Goal: Participate in discussion: Engage in conversation with other users on a specific topic

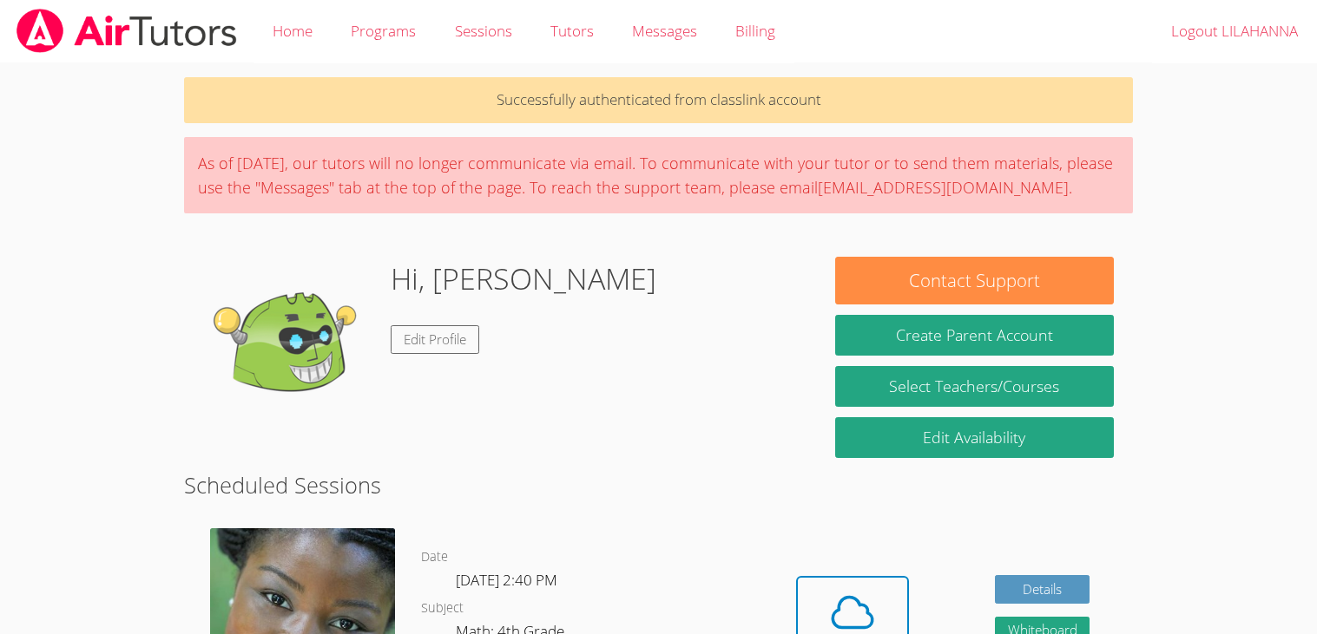
click at [33, 47] on img at bounding box center [127, 31] width 224 height 44
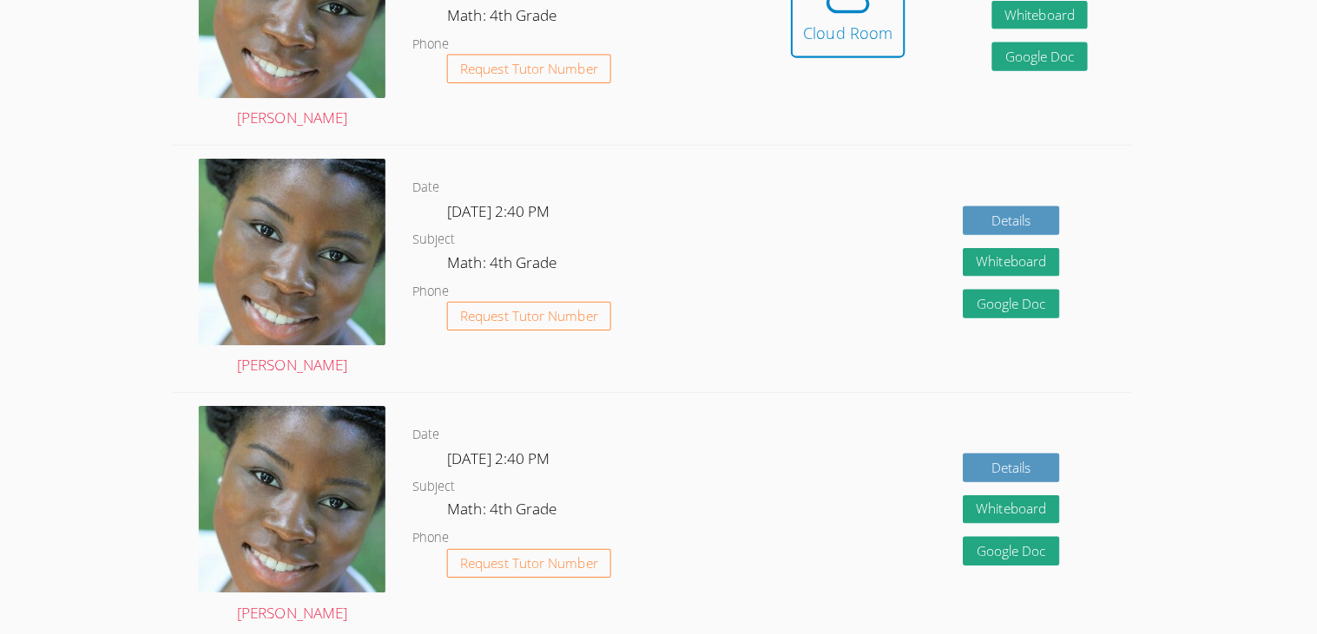
scroll to position [551, 0]
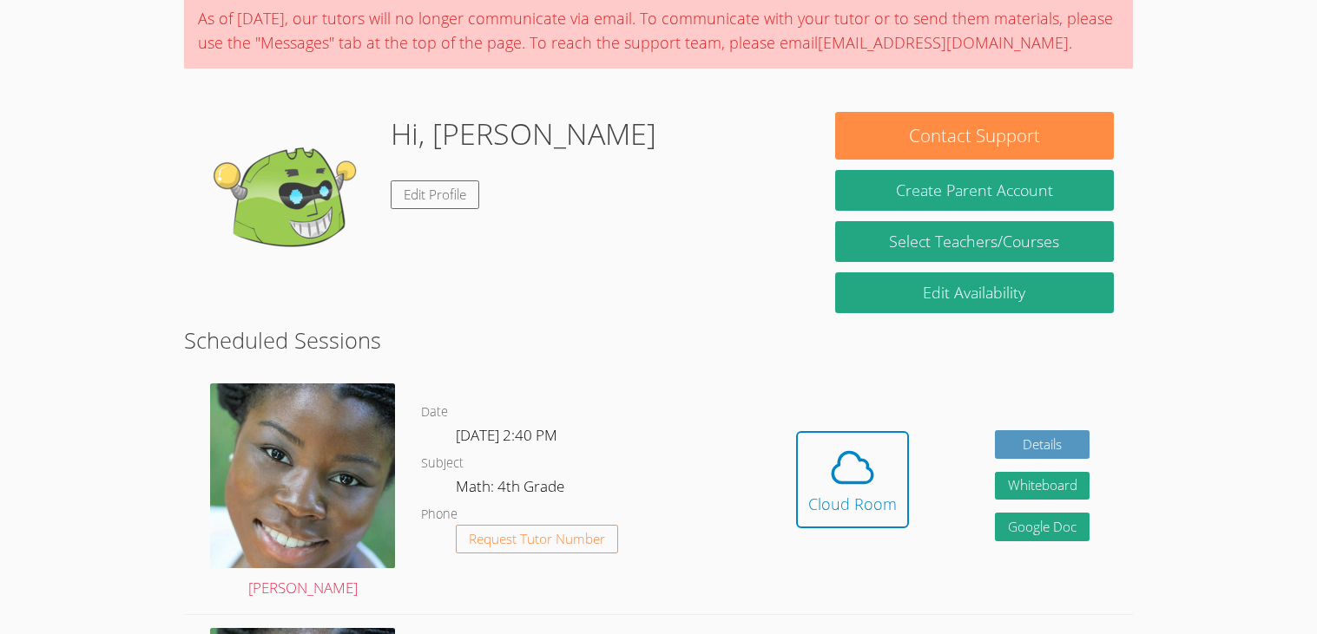
scroll to position [146, 0]
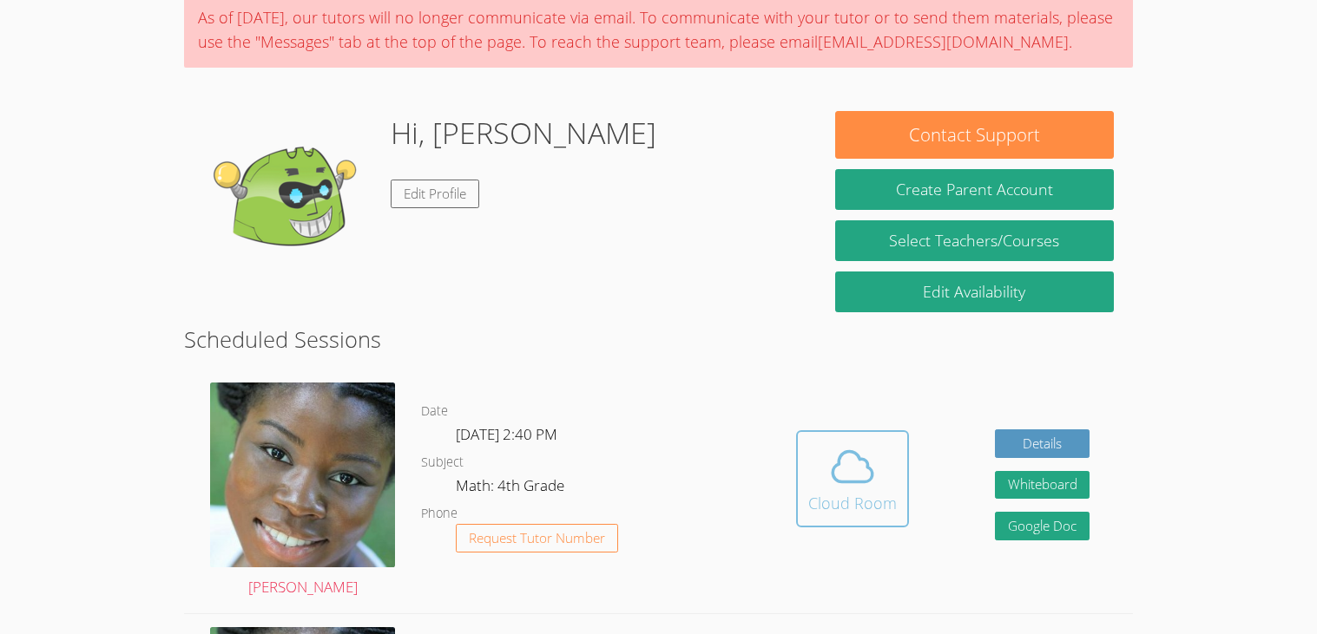
click at [852, 512] on div "Cloud Room" at bounding box center [852, 503] width 89 height 24
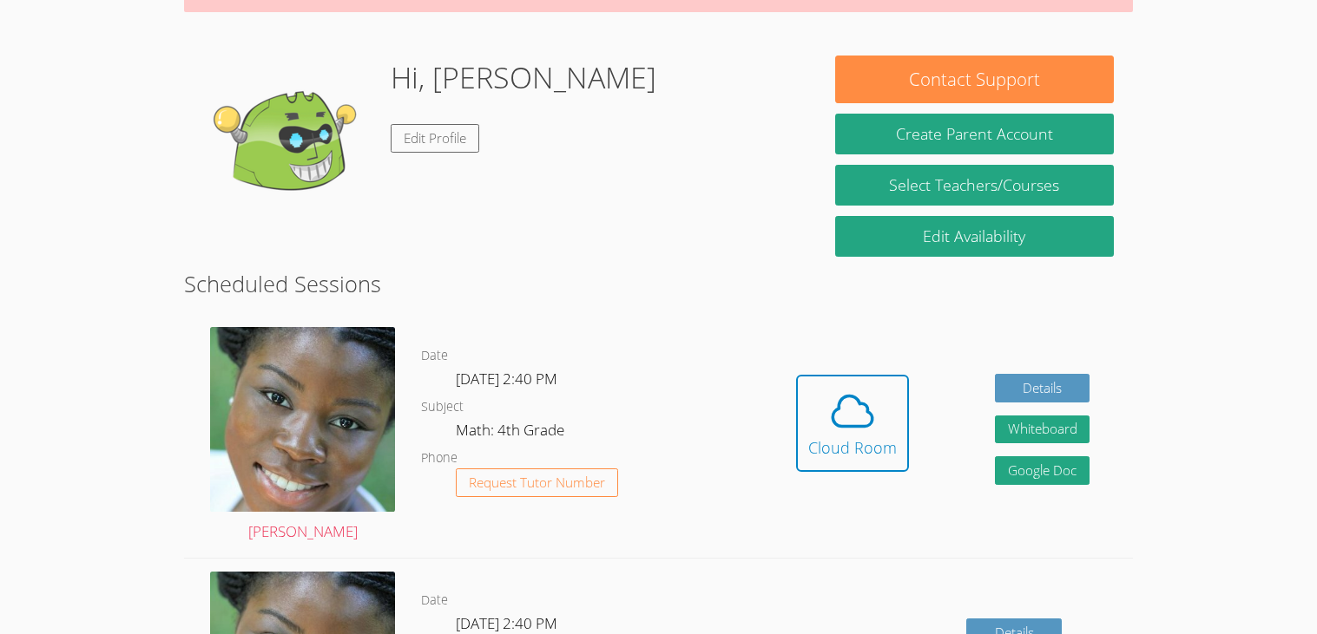
scroll to position [204, 0]
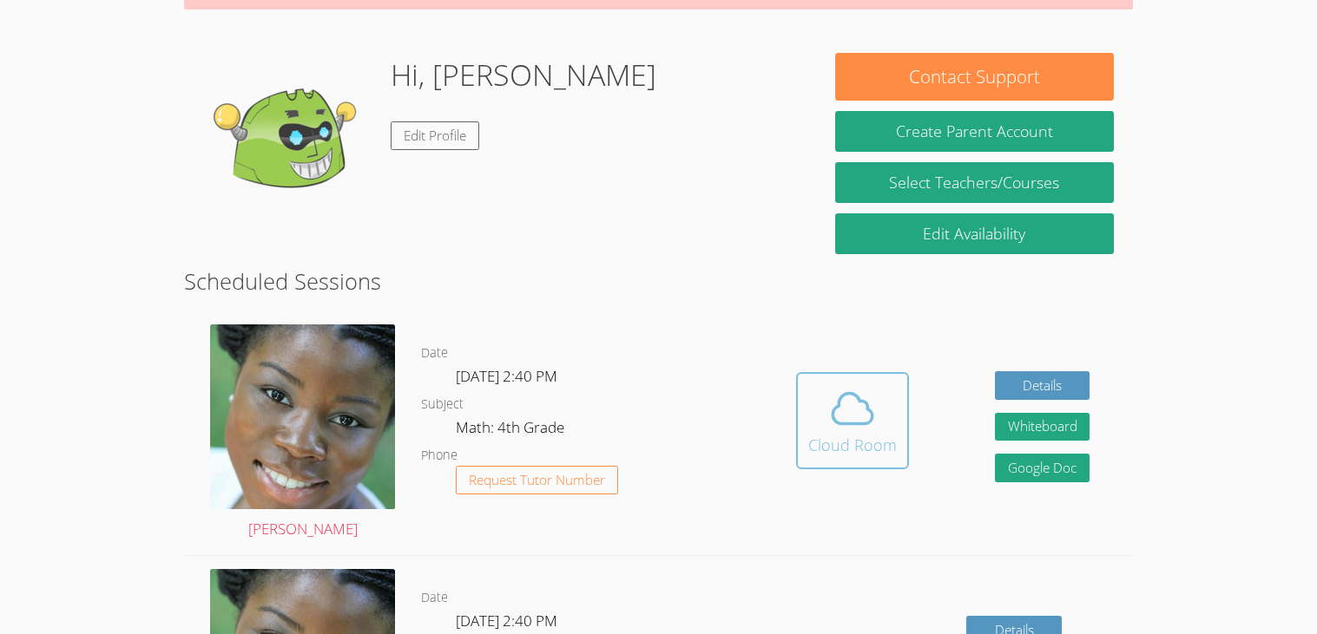
click at [851, 442] on div "Cloud Room" at bounding box center [852, 445] width 89 height 24
click at [851, 427] on icon at bounding box center [852, 408] width 49 height 49
click at [847, 388] on icon at bounding box center [852, 408] width 49 height 49
click at [864, 435] on div "Cloud Room" at bounding box center [852, 445] width 89 height 24
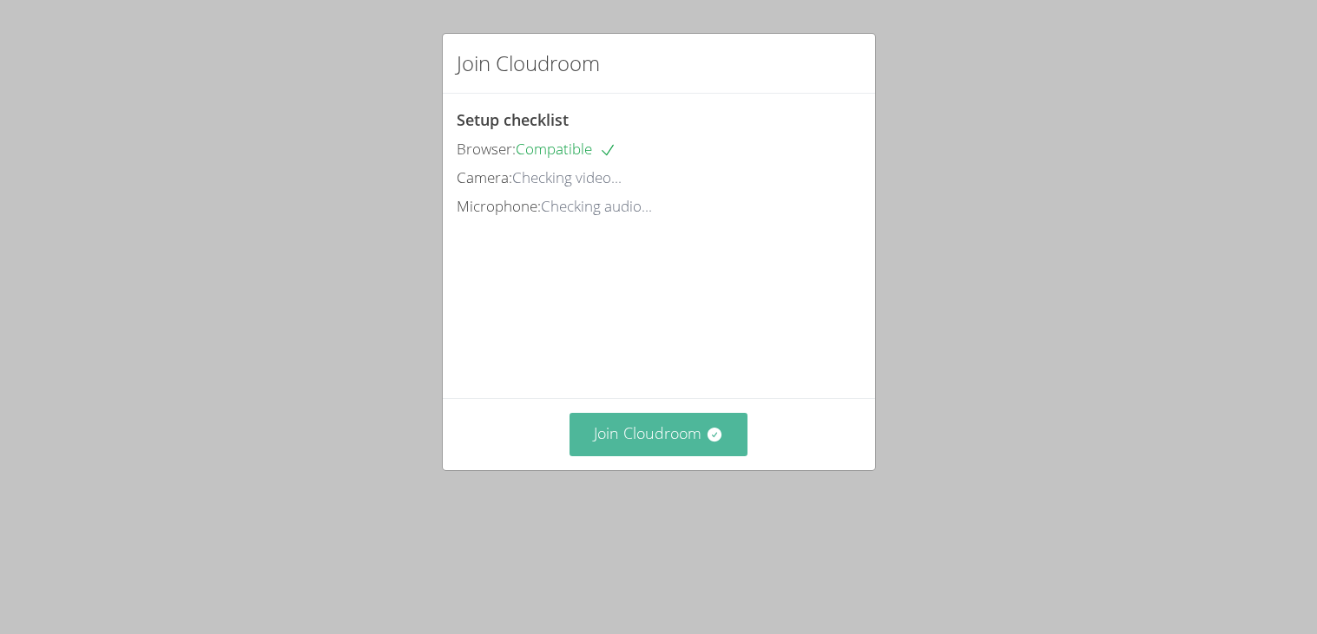
click at [618, 456] on button "Join Cloudroom" at bounding box center [658, 434] width 178 height 43
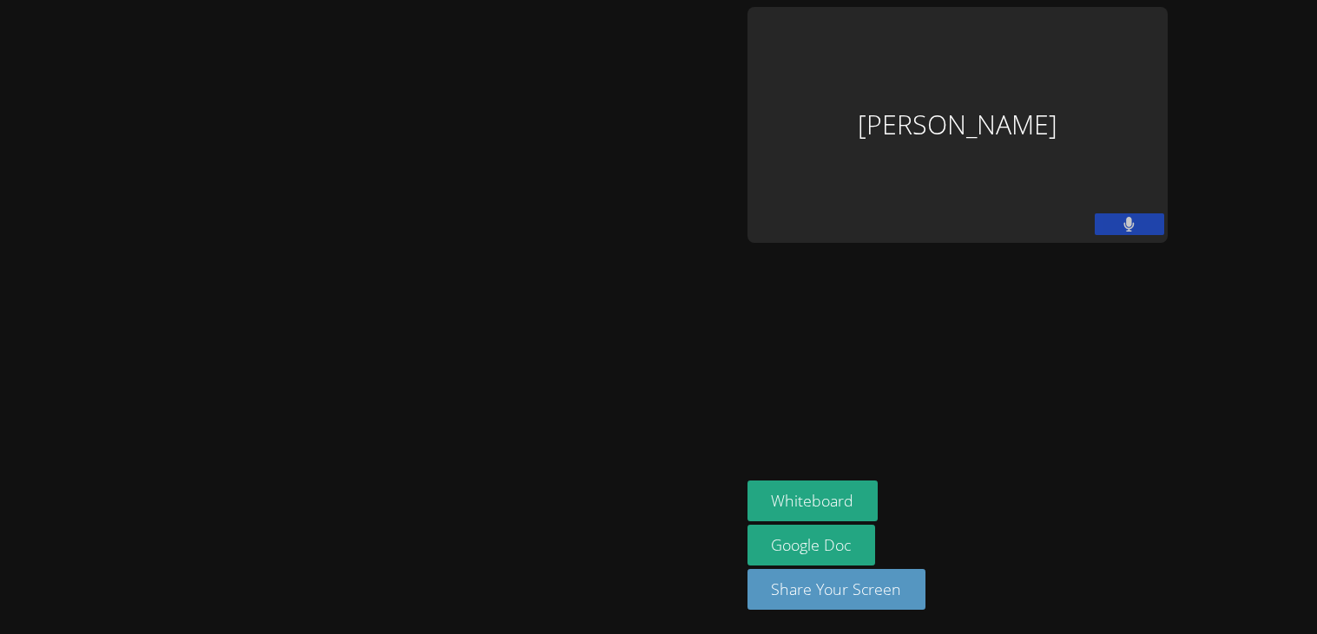
click at [740, 383] on aside "LILAHANNA ALCALA Whiteboard Google Doc Share Your Screen" at bounding box center [957, 317] width 434 height 634
click at [1118, 234] on button at bounding box center [1128, 225] width 69 height 22
click at [1114, 231] on button at bounding box center [1128, 225] width 69 height 22
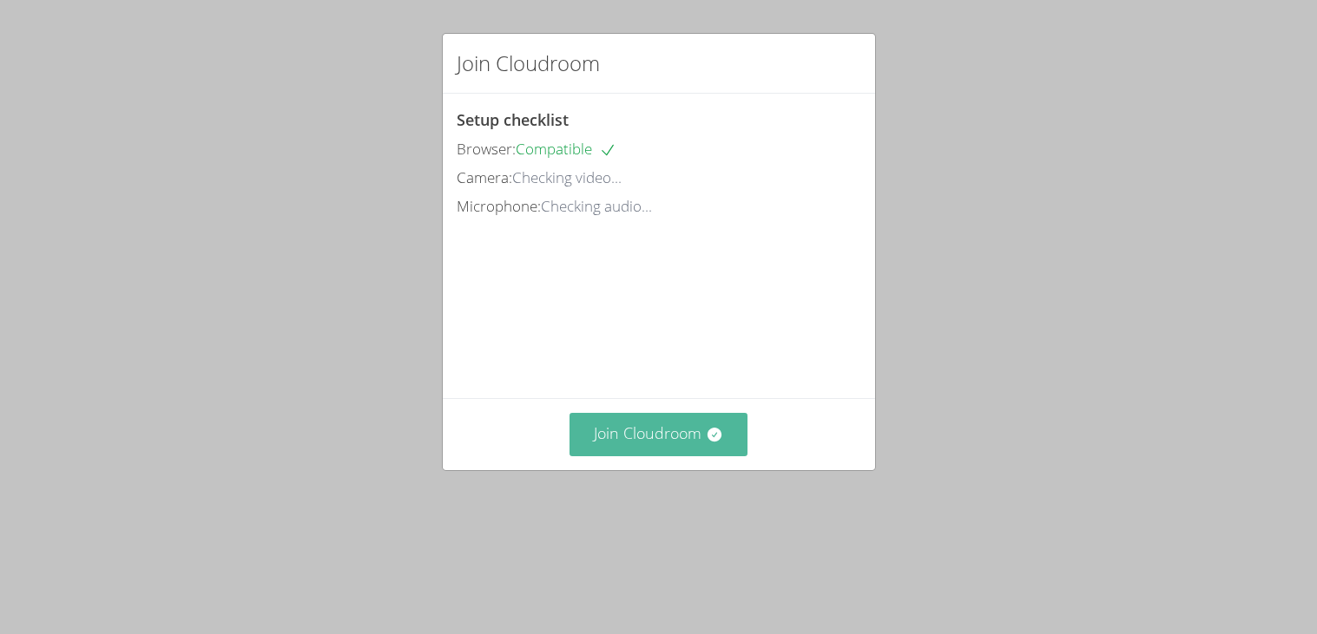
click at [653, 456] on button "Join Cloudroom" at bounding box center [658, 434] width 178 height 43
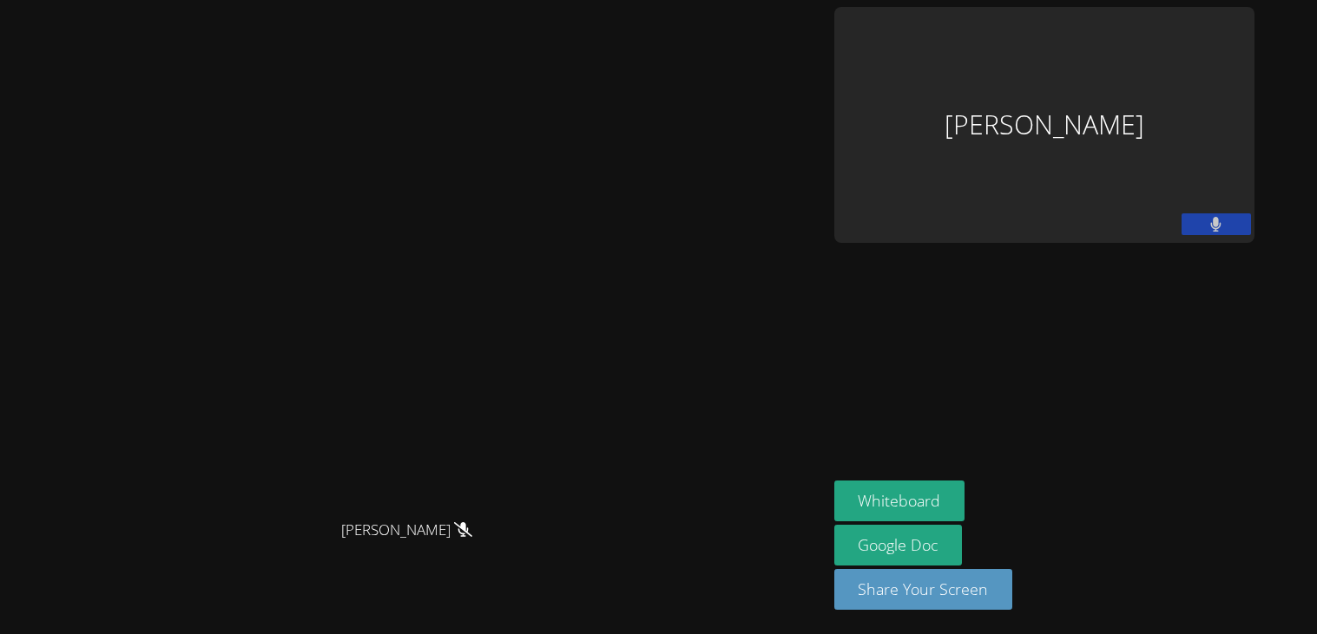
click at [715, 370] on div "[PERSON_NAME]" at bounding box center [413, 282] width 813 height 457
click at [965, 503] on button "Whiteboard" at bounding box center [899, 501] width 131 height 41
click at [1211, 411] on aside "[PERSON_NAME] Whiteboard Google Doc Share Your Screen" at bounding box center [1044, 317] width 434 height 634
click at [1251, 214] on button at bounding box center [1215, 225] width 69 height 22
click at [1035, 221] on aside "LILAHANNA ALCALA Whiteboard Google Doc Share Your Screen" at bounding box center [1044, 317] width 434 height 634
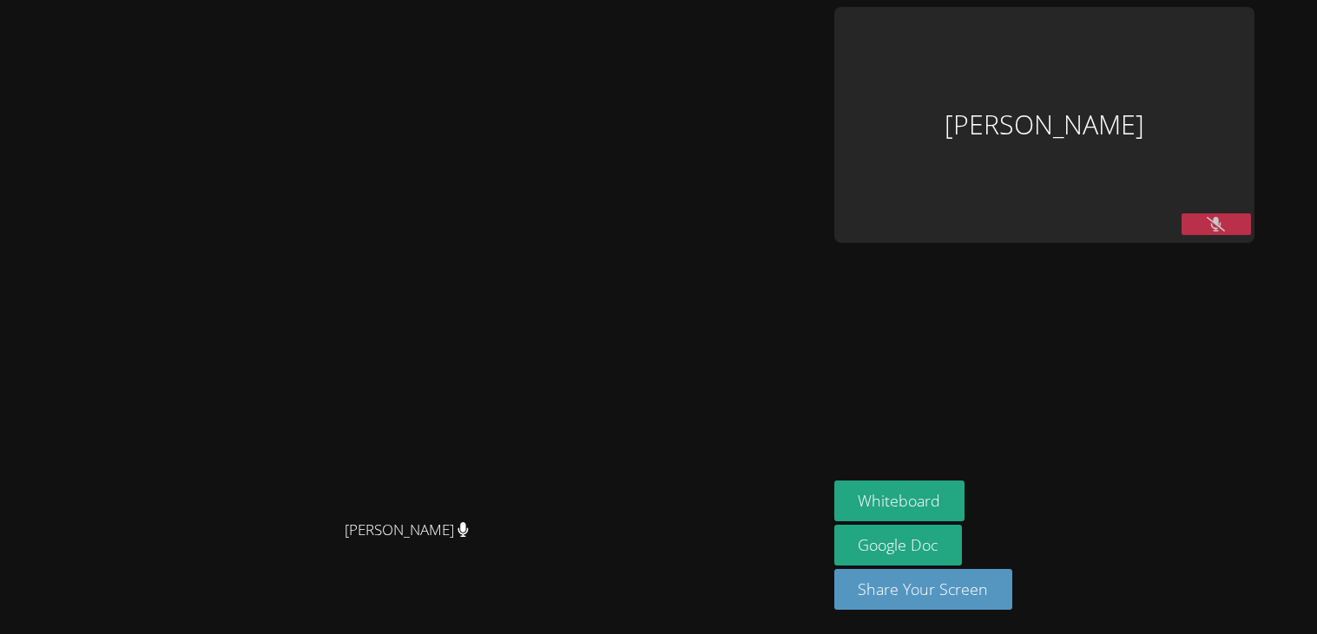
click at [1038, 330] on aside "LILAHANNA ALCALA Whiteboard Google Doc Share Your Screen" at bounding box center [1044, 317] width 434 height 634
click at [827, 347] on main "Mykia Richards Mykia Richards" at bounding box center [413, 317] width 827 height 634
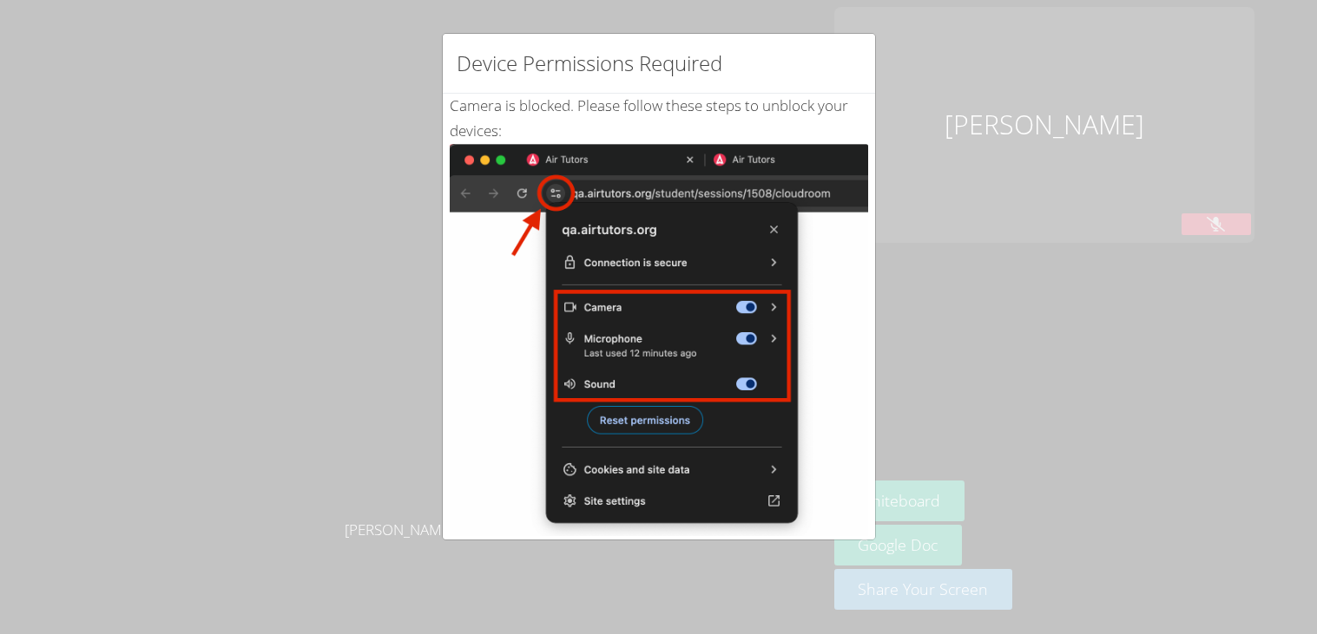
click at [1026, 196] on div "Device Permissions Required Camera is blocked . Please follow these steps to un…" at bounding box center [658, 317] width 1317 height 634
click at [1041, 240] on div "Device Permissions Required Camera is blocked . Please follow these steps to un…" at bounding box center [658, 317] width 1317 height 634
click at [1038, 240] on div "Device Permissions Required Camera is blocked . Please follow these steps to un…" at bounding box center [658, 317] width 1317 height 634
click at [951, 294] on div "Device Permissions Required Camera is blocked . Please follow these steps to un…" at bounding box center [658, 317] width 1317 height 634
click at [866, 35] on div "Device Permissions Required" at bounding box center [659, 64] width 432 height 60
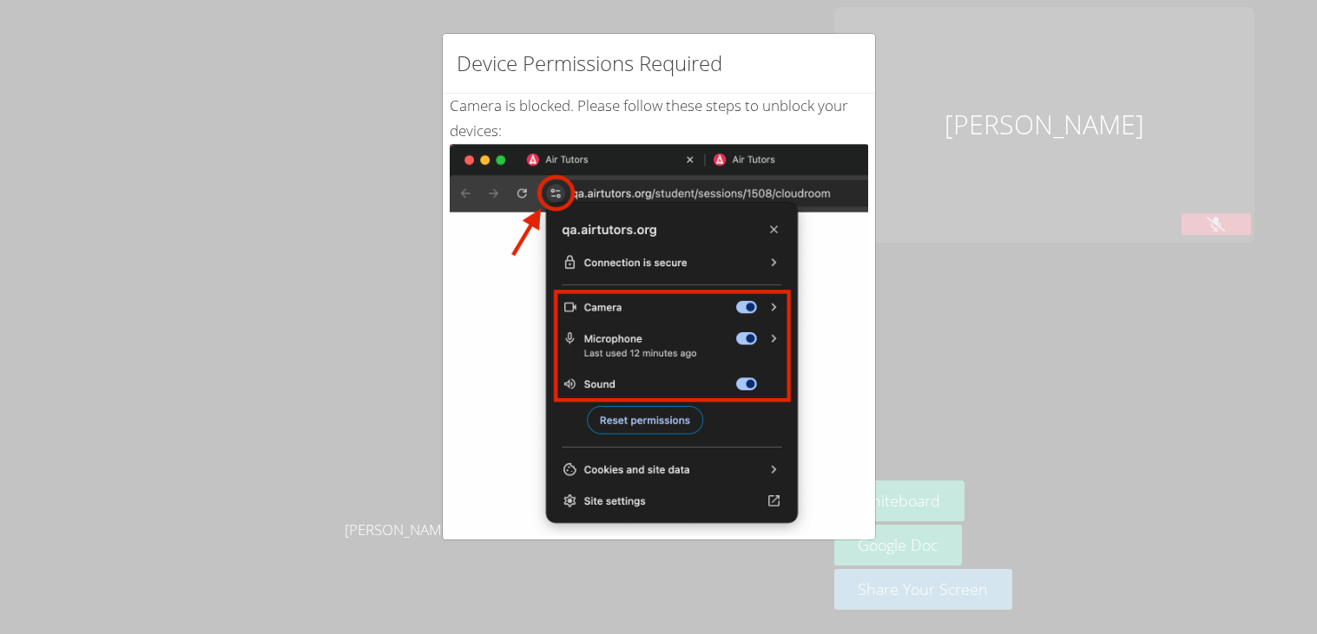
click at [1283, 159] on div "Device Permissions Required Camera is blocked . Please follow these steps to un…" at bounding box center [658, 317] width 1317 height 634
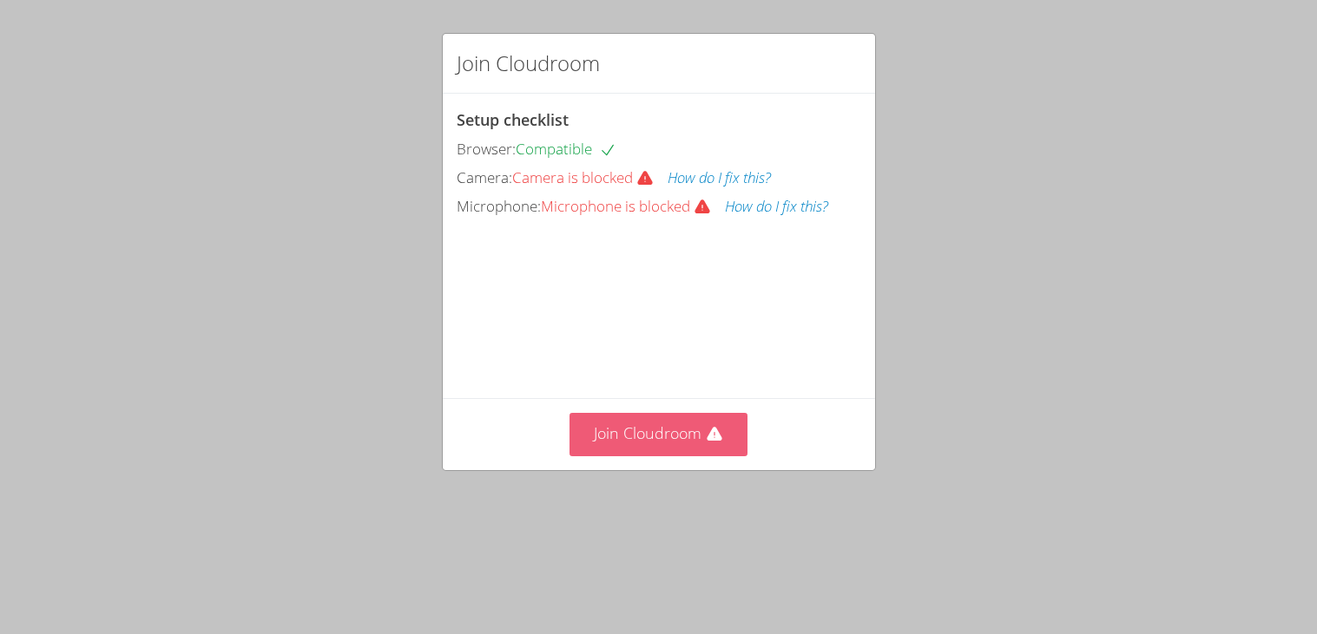
click at [690, 456] on button "Join Cloudroom" at bounding box center [658, 434] width 178 height 43
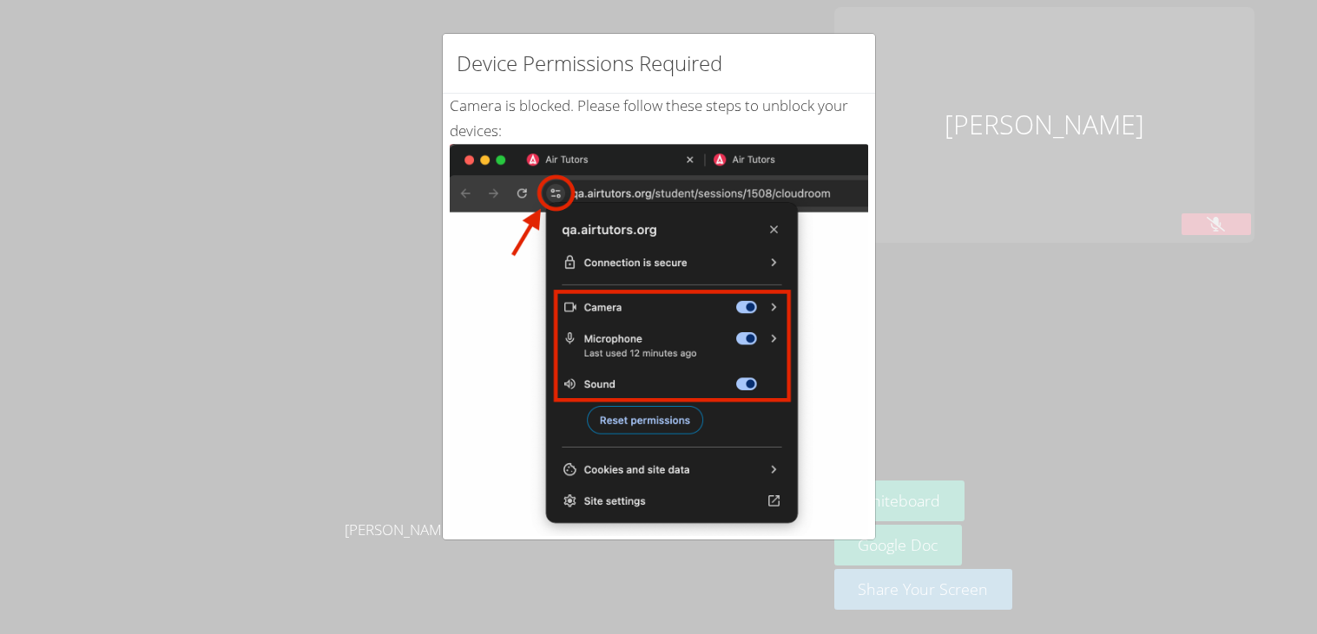
click at [1005, 320] on div "Device Permissions Required Camera is blocked . Please follow these steps to un…" at bounding box center [658, 317] width 1317 height 634
click at [718, 398] on img at bounding box center [659, 340] width 418 height 392
click at [1255, 162] on div "Device Permissions Required Camera is blocked . Please follow these steps to un…" at bounding box center [658, 317] width 1317 height 634
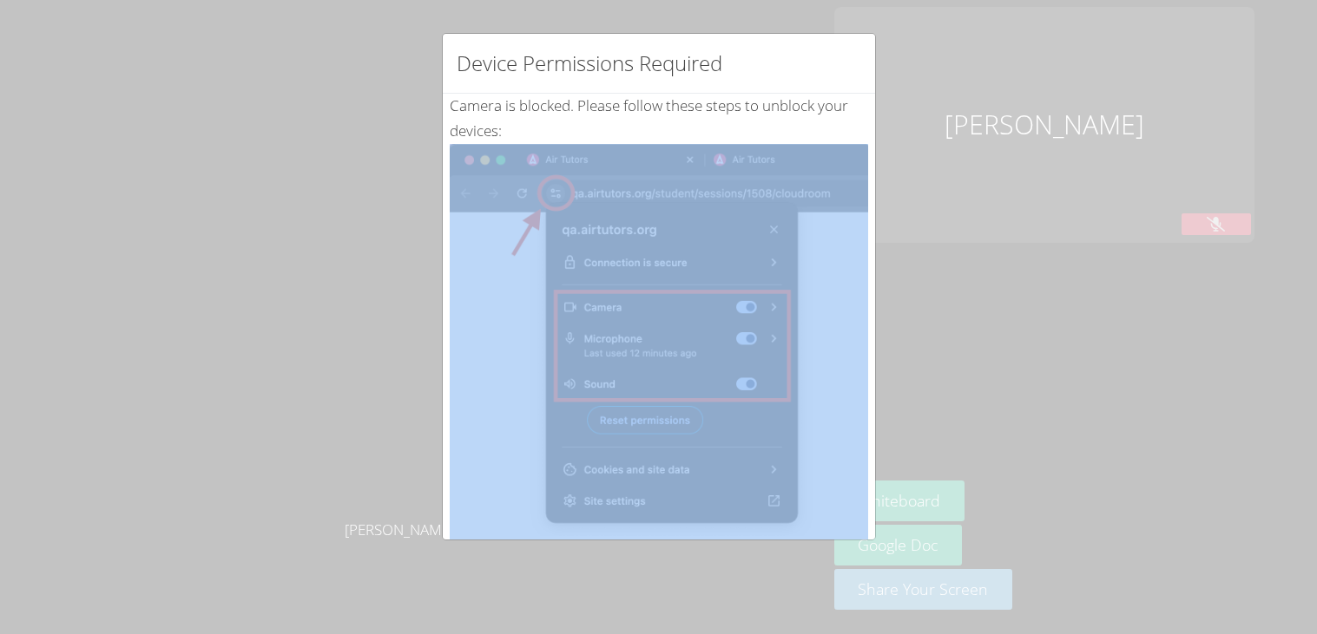
click at [1255, 162] on div "Device Permissions Required Camera is blocked . Please follow these steps to un…" at bounding box center [658, 317] width 1317 height 634
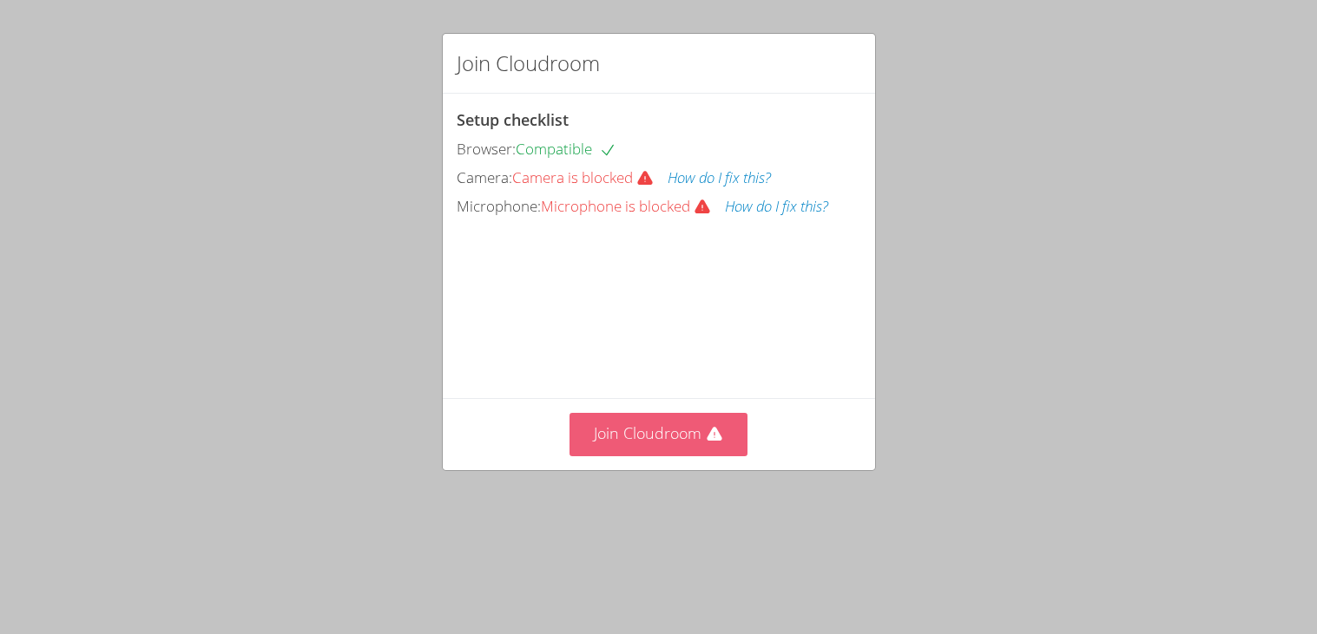
click at [673, 456] on button "Join Cloudroom" at bounding box center [658, 434] width 178 height 43
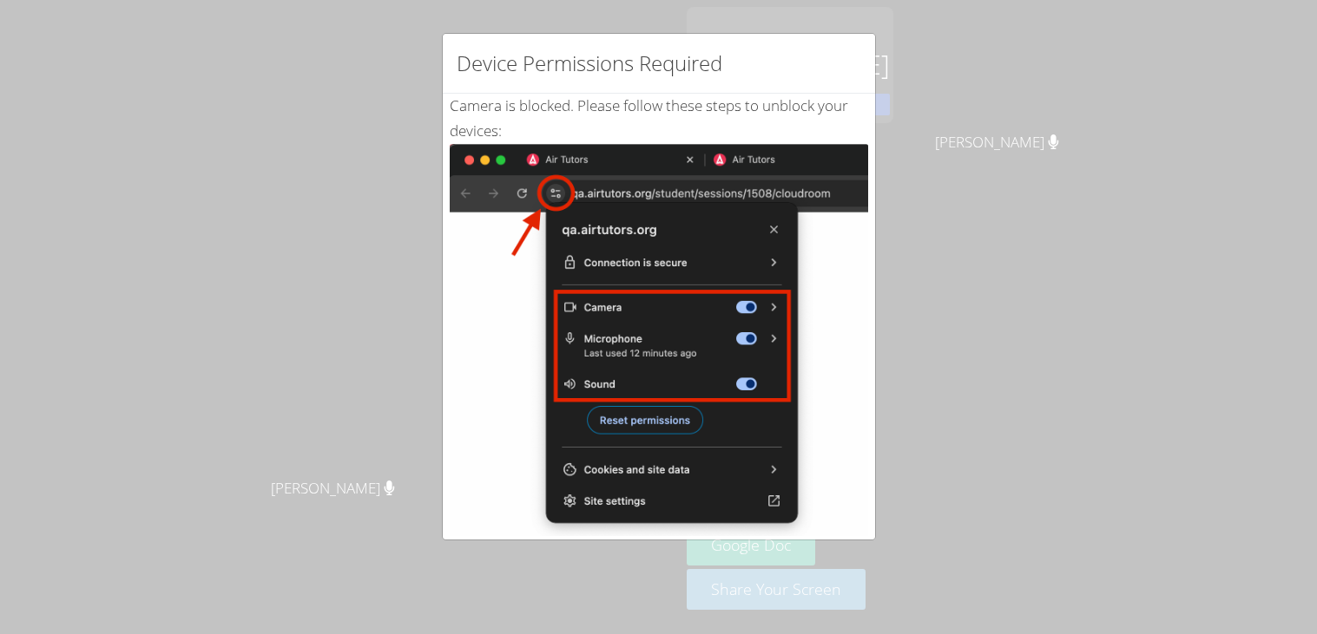
click at [1055, 102] on div "Device Permissions Required Camera is blocked . Please follow these steps to un…" at bounding box center [658, 317] width 1317 height 634
click at [776, 232] on img at bounding box center [659, 340] width 418 height 392
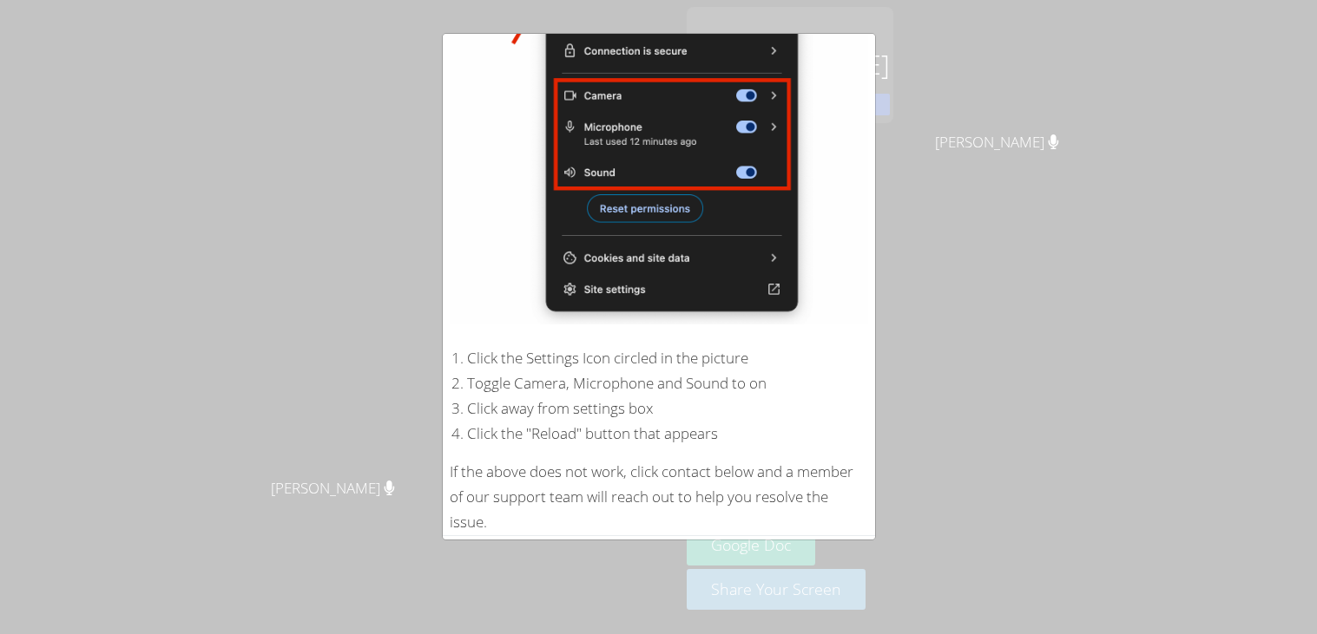
scroll to position [276, 0]
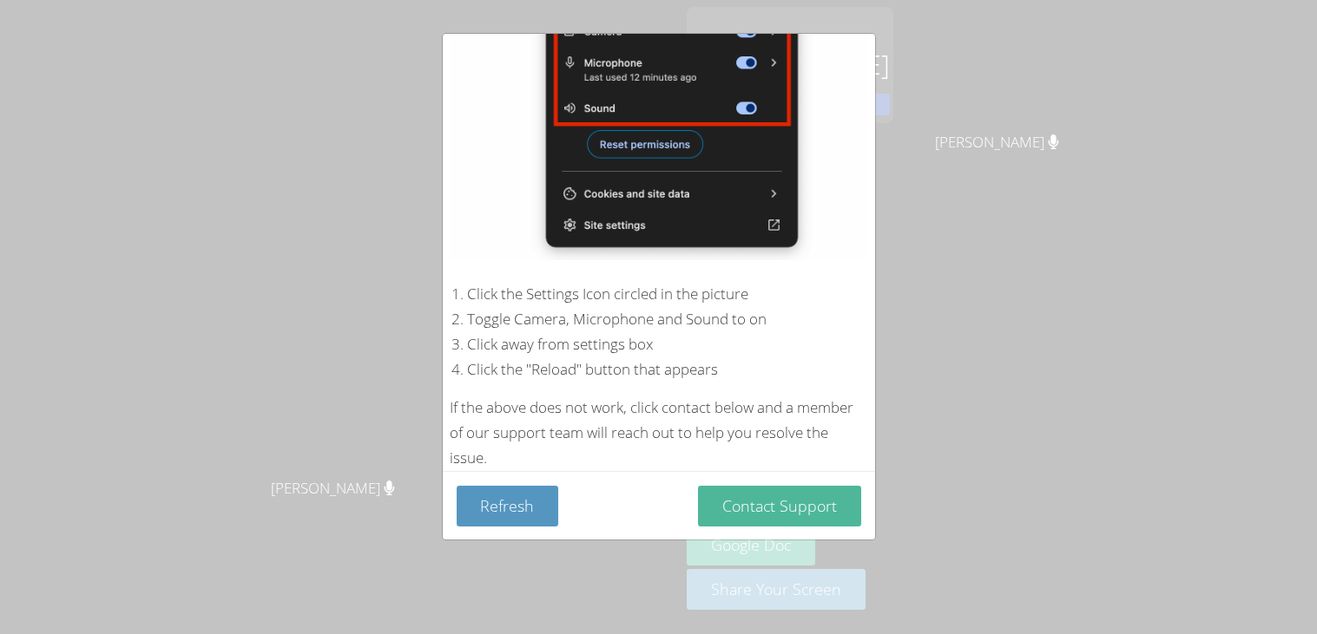
click at [797, 509] on button "Contact Support" at bounding box center [779, 506] width 163 height 41
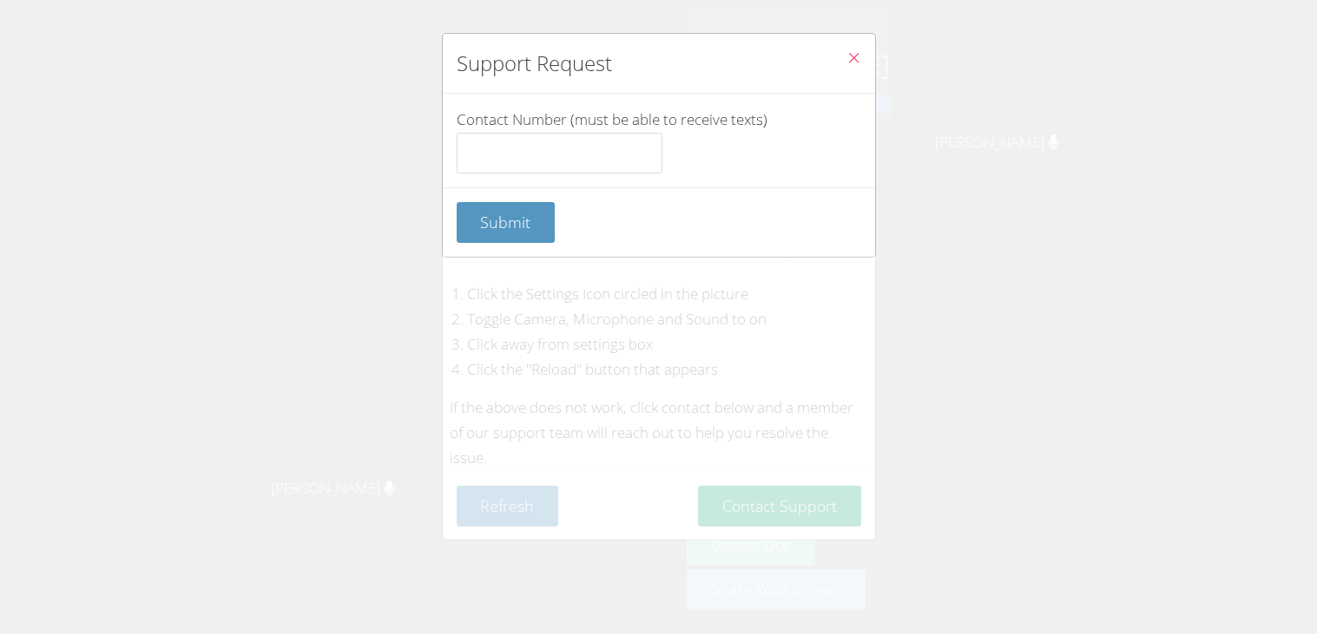
click at [859, 58] on icon "Close" at bounding box center [853, 57] width 15 height 15
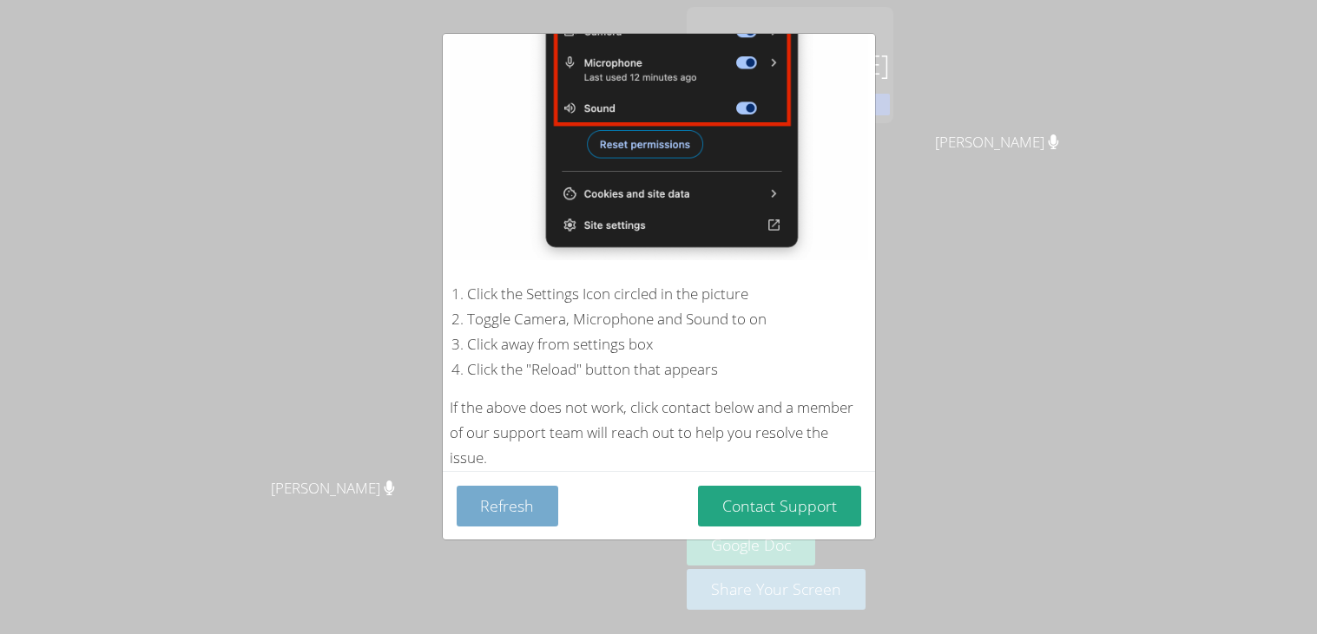
click at [525, 517] on button "Refresh" at bounding box center [508, 506] width 102 height 41
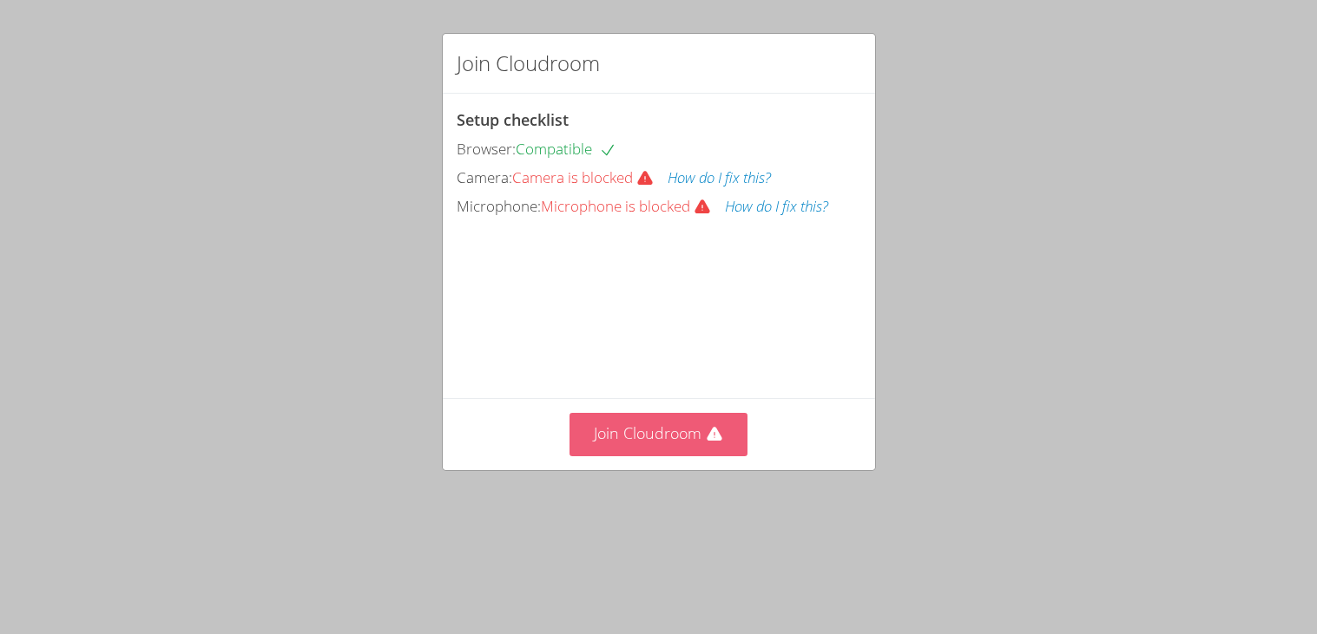
click at [706, 444] on icon at bounding box center [714, 434] width 17 height 17
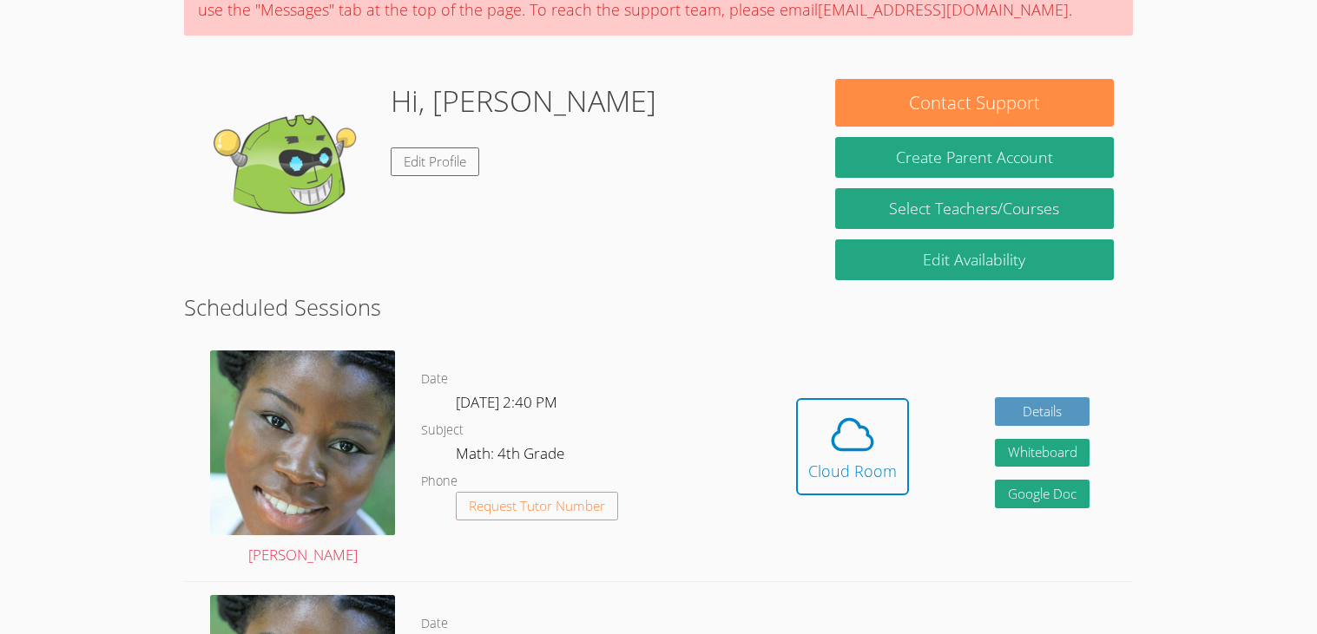
scroll to position [183, 0]
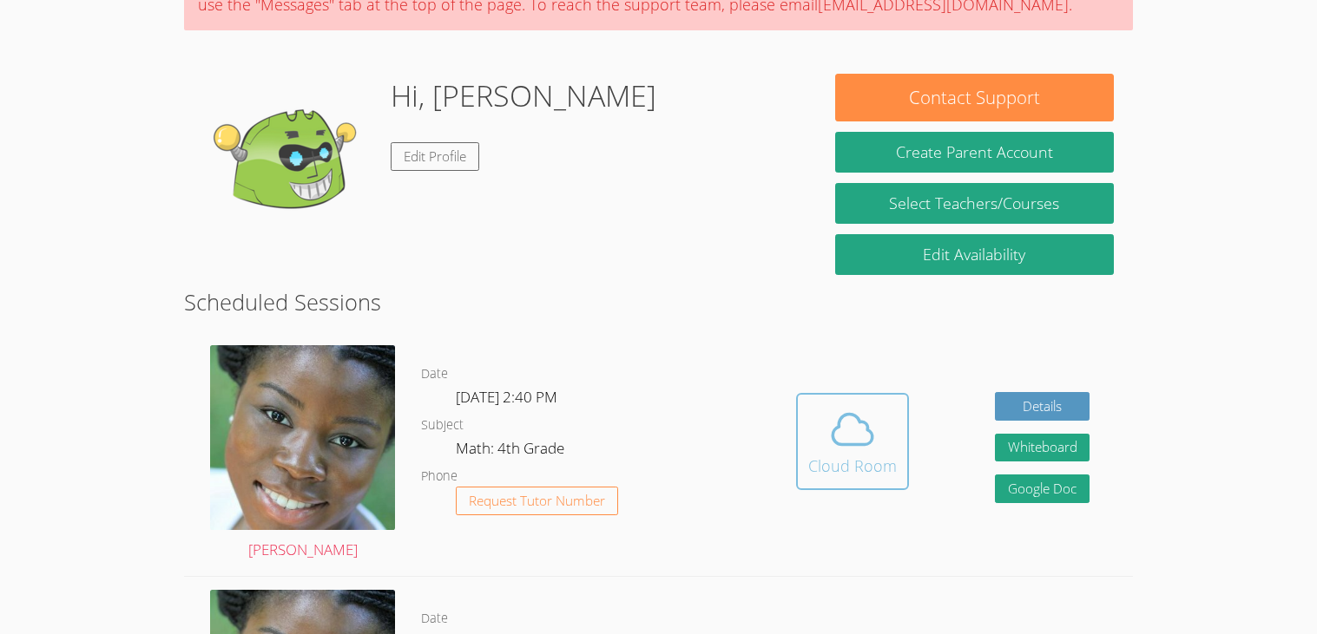
click at [865, 460] on div "Cloud Room" at bounding box center [852, 466] width 89 height 24
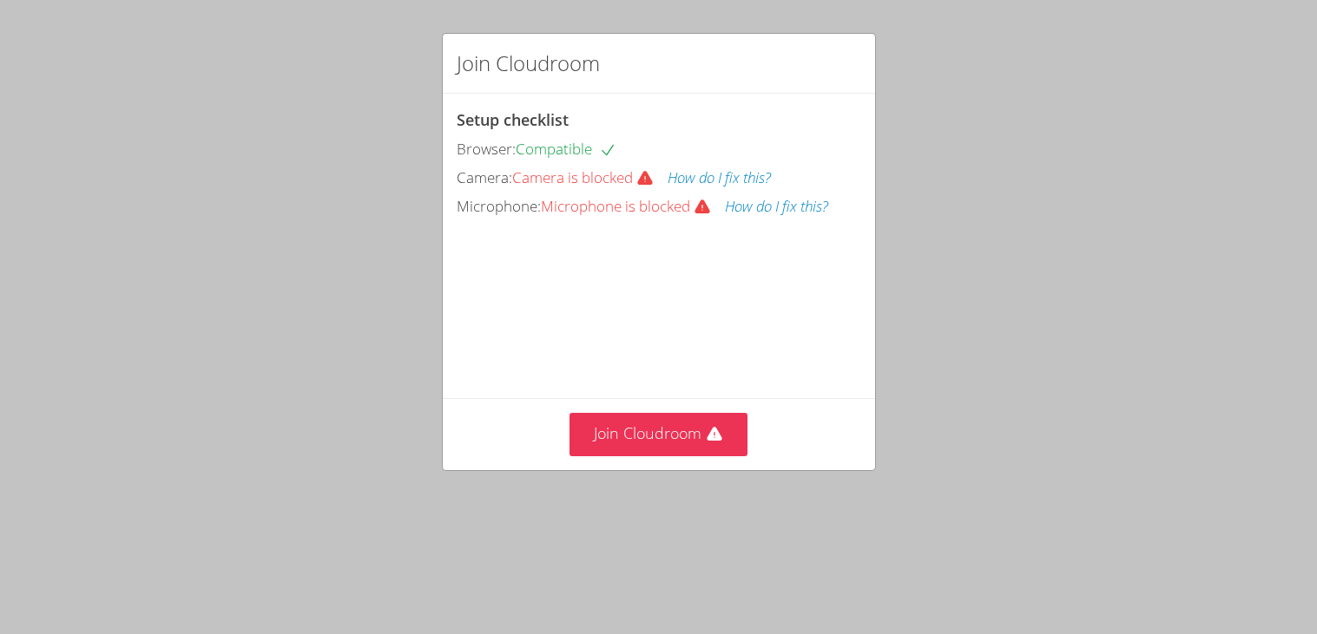
click at [771, 183] on button "How do I fix this?" at bounding box center [718, 178] width 103 height 25
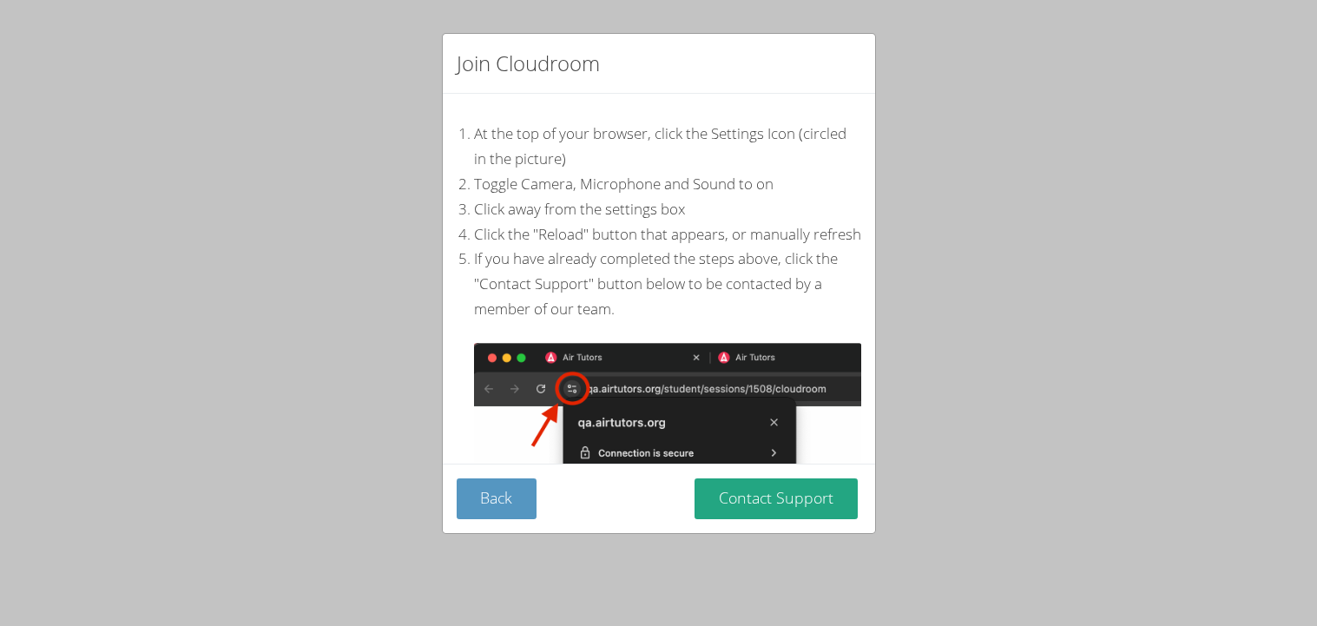
click at [970, 284] on div "Join Cloudroom At the top of your browser, click the Settings Icon (circled in …" at bounding box center [658, 313] width 1317 height 626
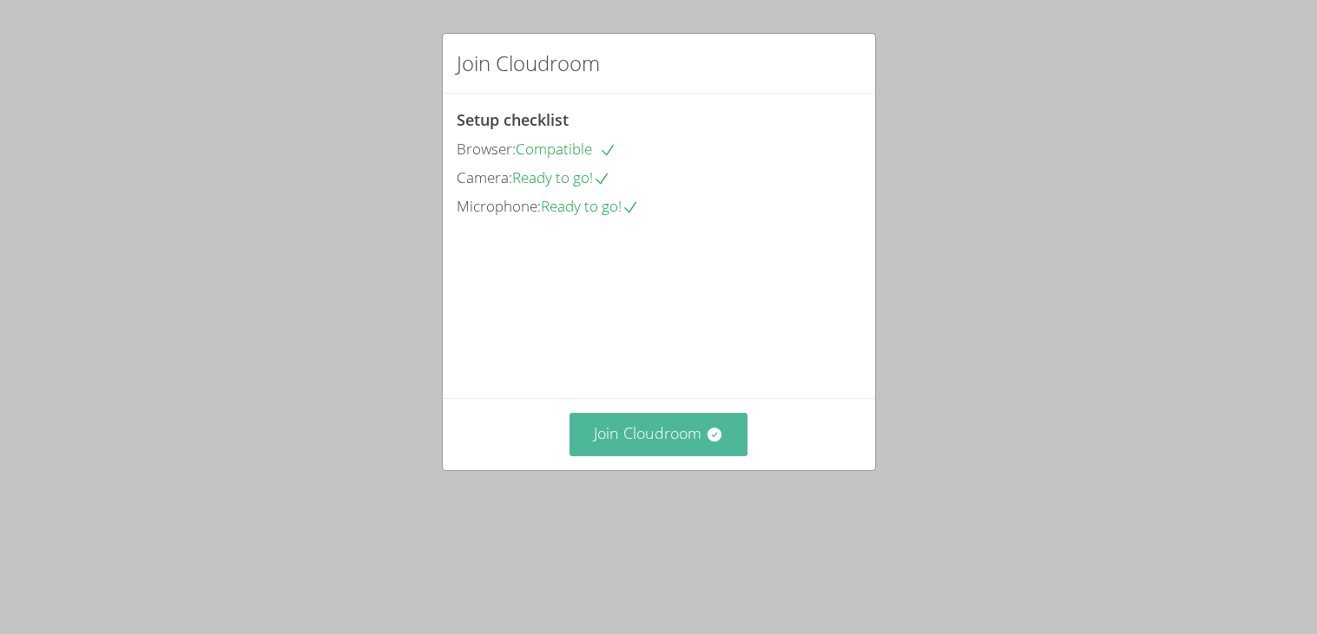
click at [726, 456] on button "Join Cloudroom" at bounding box center [658, 434] width 178 height 43
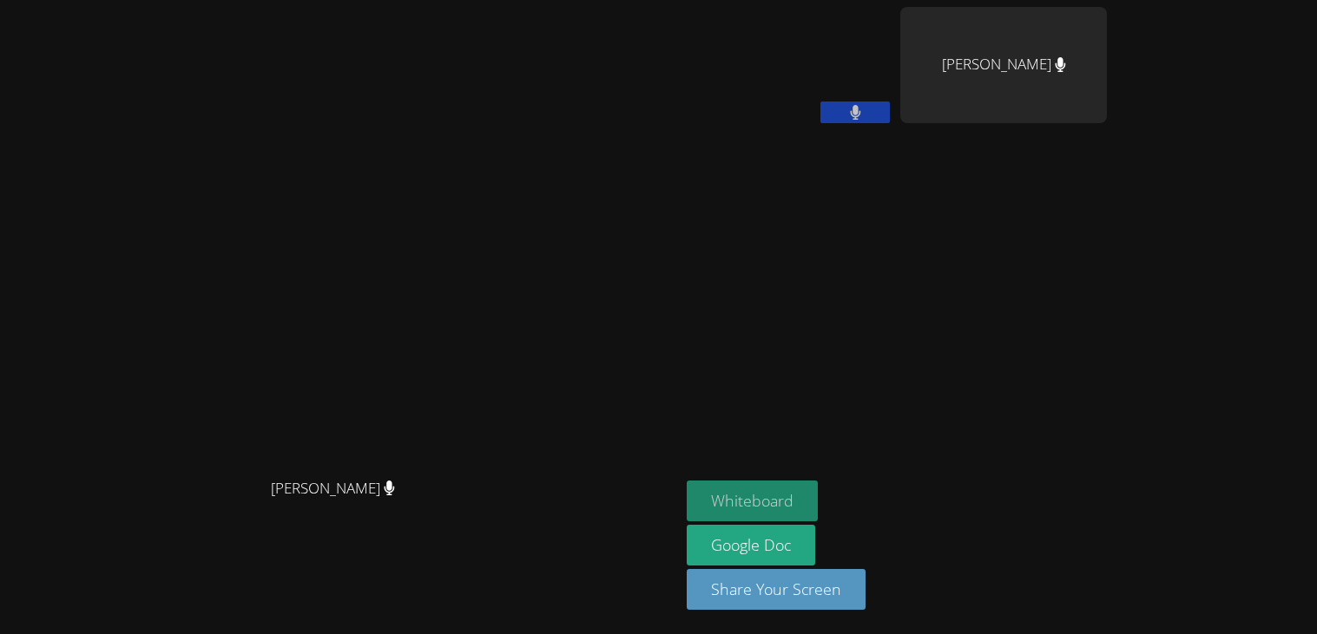
click at [818, 483] on button "Whiteboard" at bounding box center [752, 501] width 131 height 41
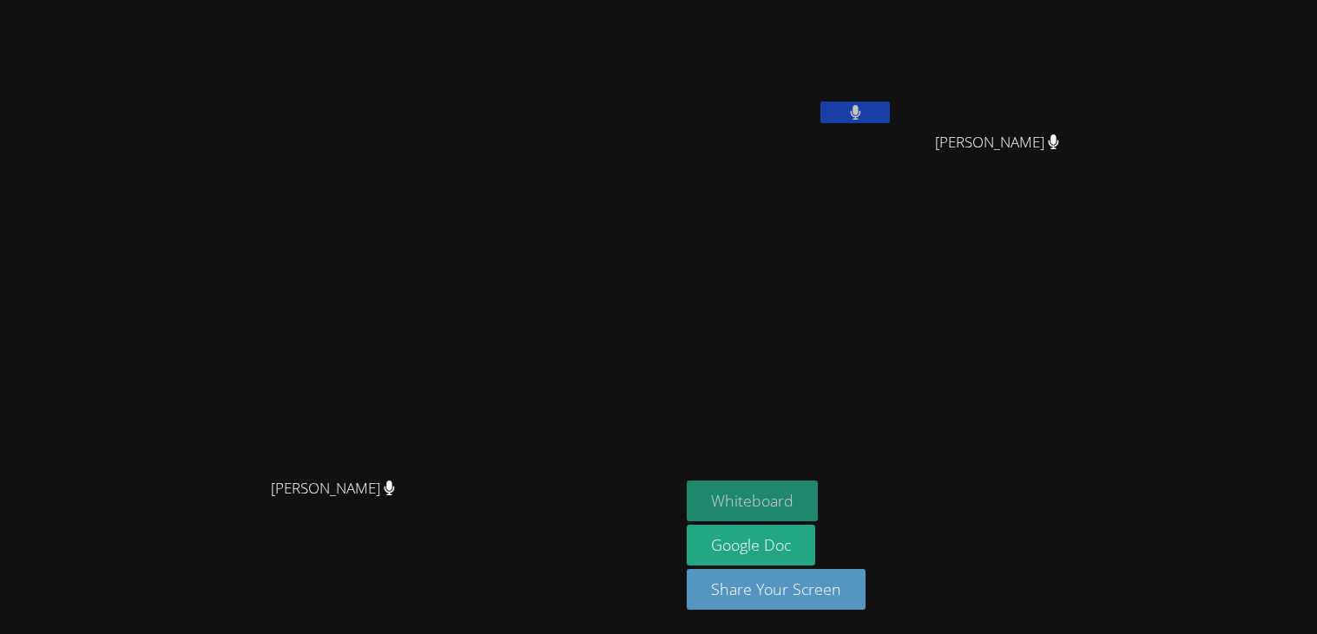
click at [818, 496] on button "Whiteboard" at bounding box center [752, 501] width 131 height 41
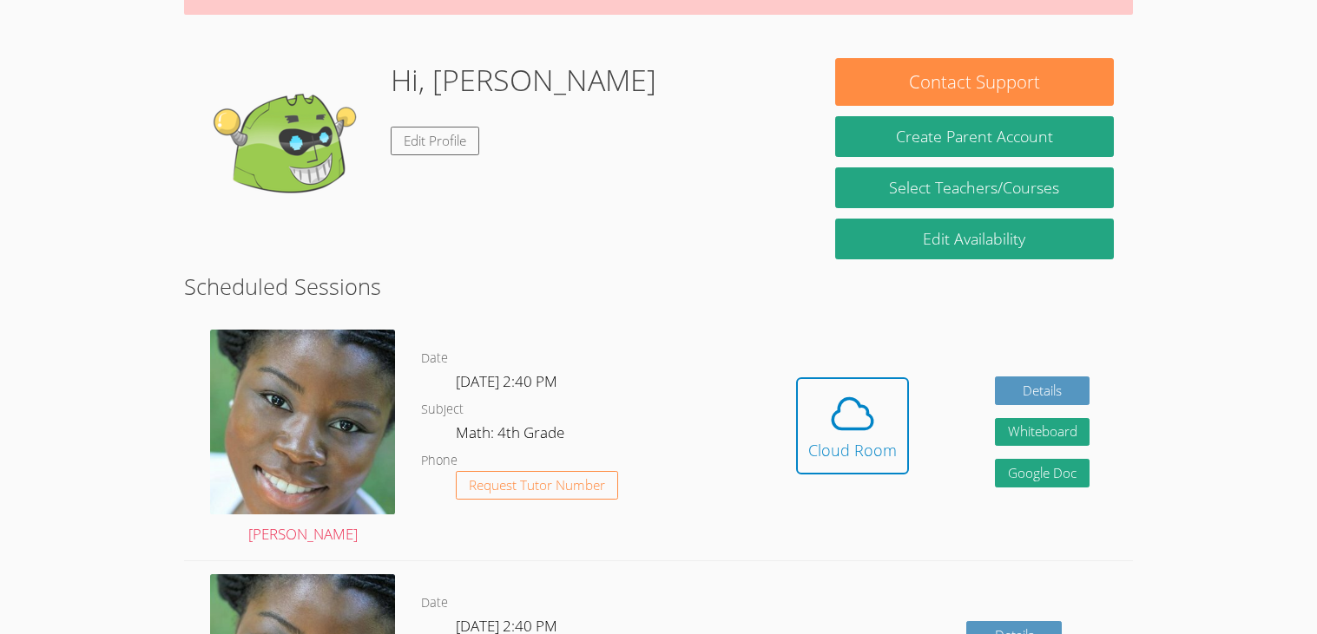
scroll to position [205, 0]
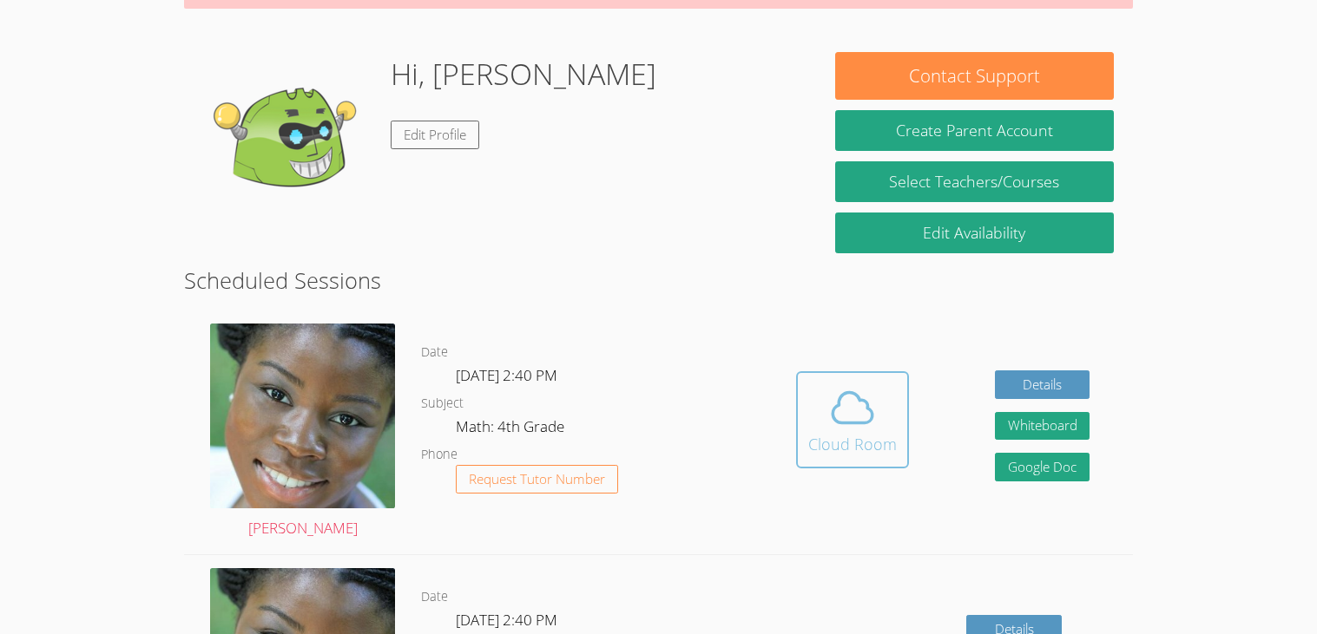
click at [861, 389] on icon at bounding box center [852, 408] width 49 height 49
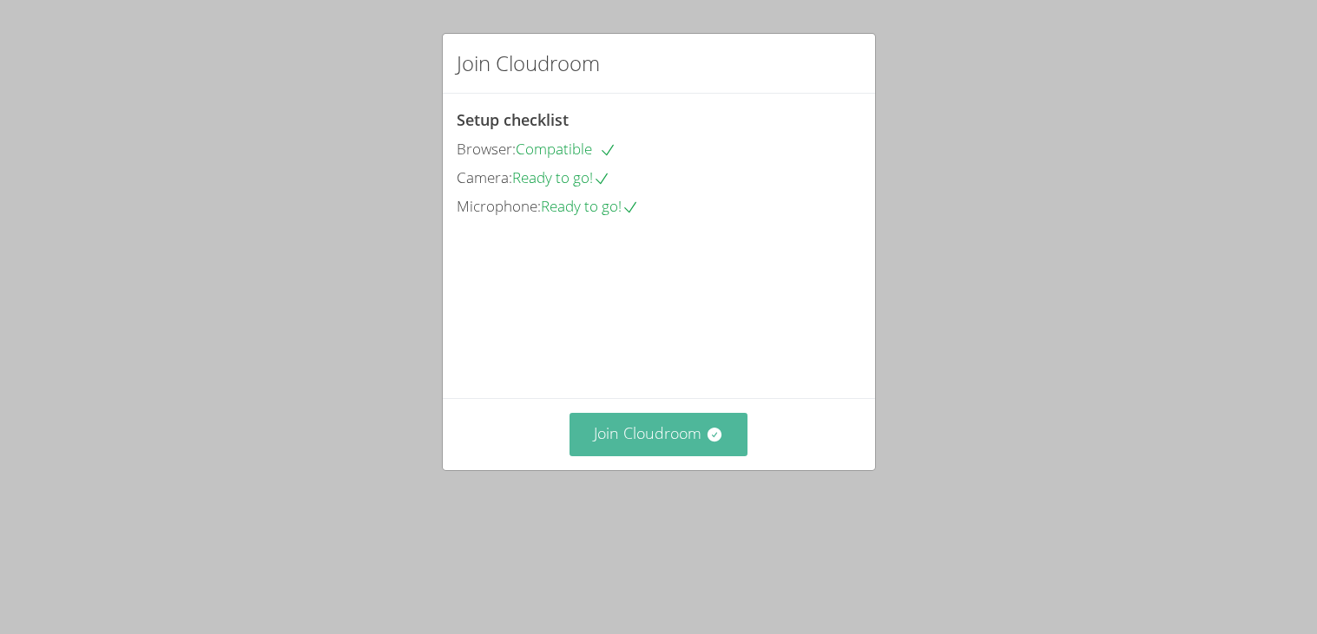
click at [707, 444] on icon at bounding box center [714, 434] width 17 height 17
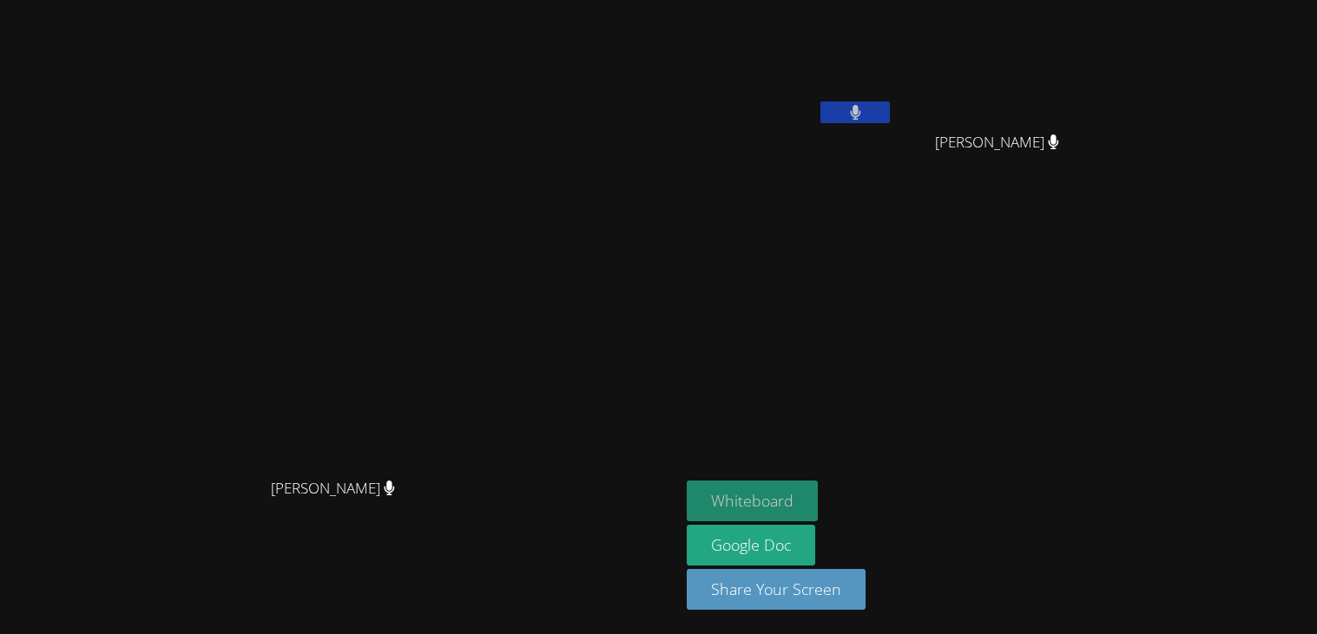
click at [818, 496] on button "Whiteboard" at bounding box center [752, 501] width 131 height 41
click at [890, 111] on button at bounding box center [854, 113] width 69 height 22
click at [886, 325] on aside "[PERSON_NAME] [PERSON_NAME] [PERSON_NAME] Whiteboard Google Doc Share Your Scre…" at bounding box center [897, 317] width 434 height 634
click at [890, 102] on button at bounding box center [854, 113] width 69 height 22
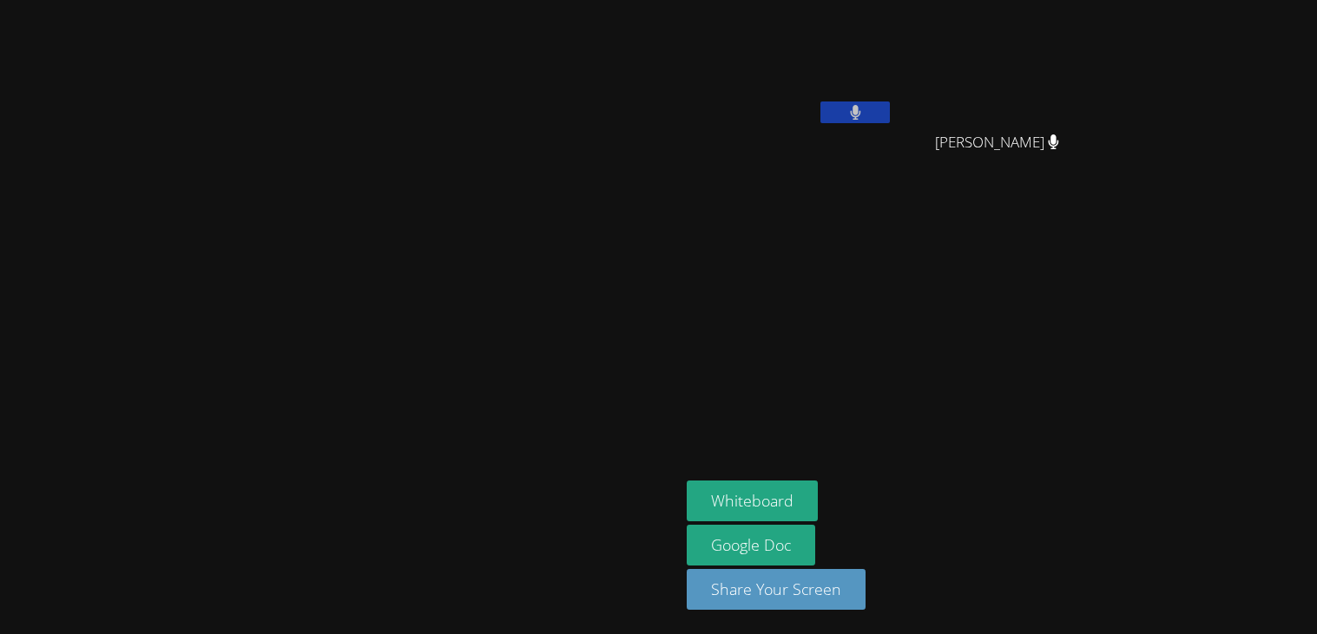
click at [890, 102] on button at bounding box center [854, 113] width 69 height 22
click at [818, 503] on button "Whiteboard" at bounding box center [752, 501] width 131 height 41
click at [818, 499] on button "Whiteboard" at bounding box center [752, 501] width 131 height 41
click at [864, 115] on icon at bounding box center [855, 112] width 18 height 15
click at [860, 115] on icon at bounding box center [855, 112] width 10 height 15
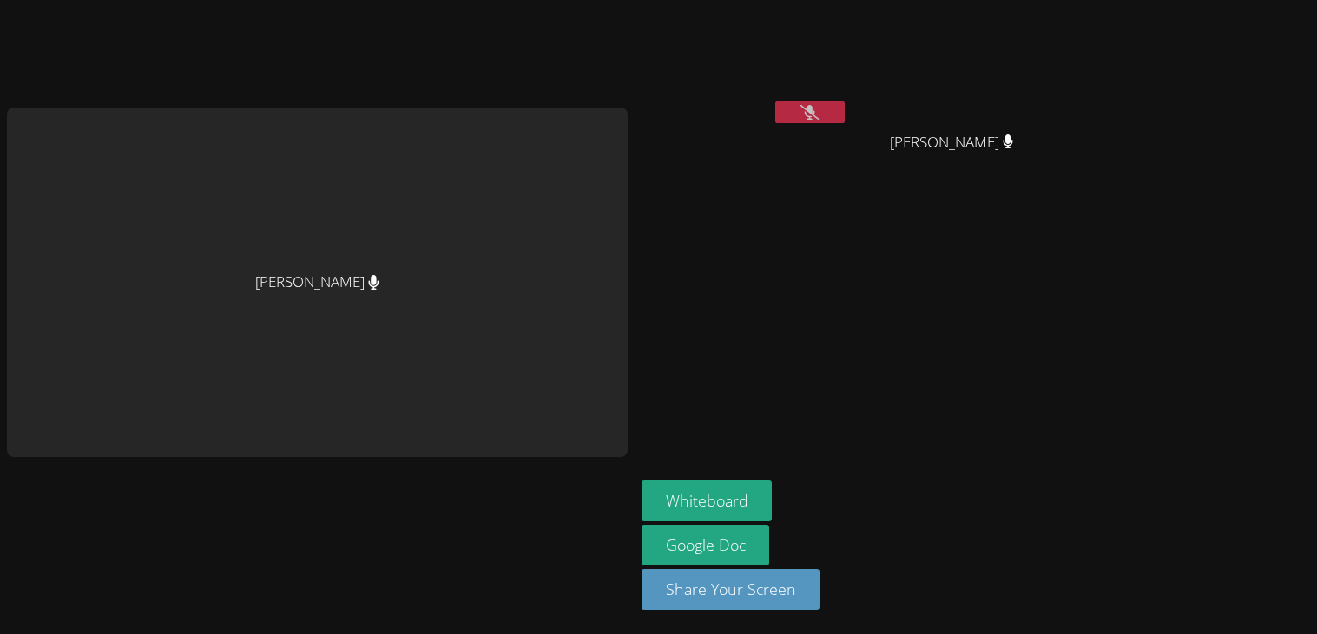
click at [809, 105] on icon at bounding box center [809, 112] width 18 height 15
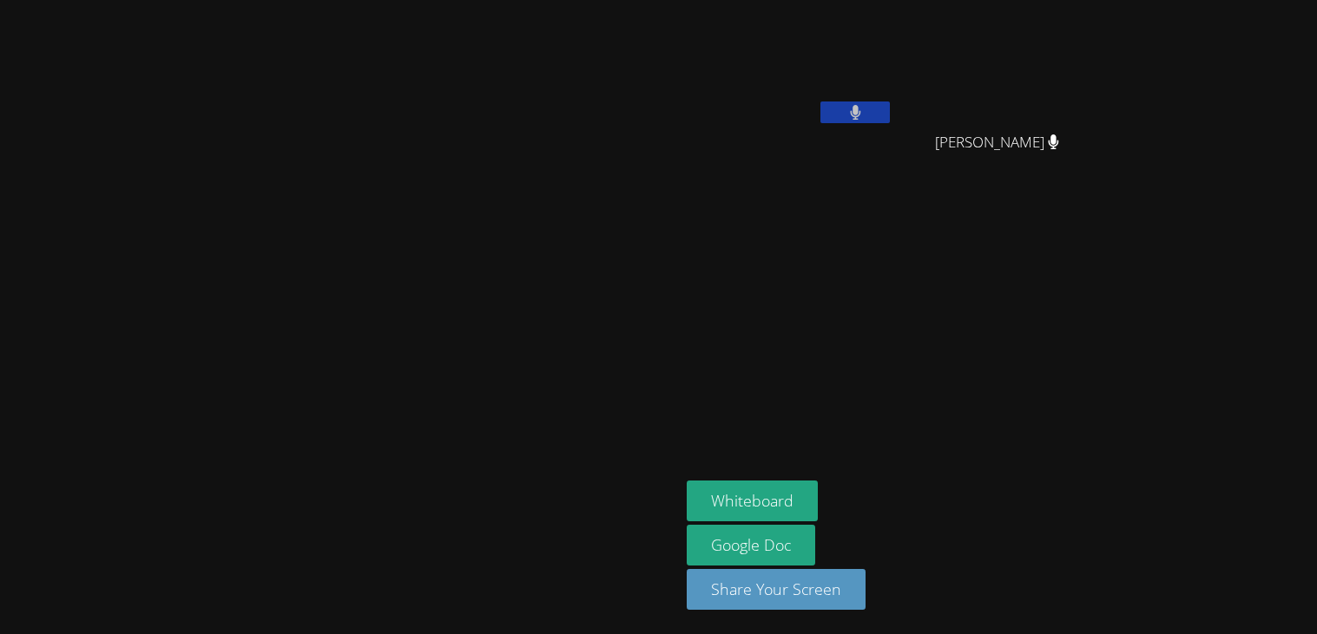
click at [890, 103] on button at bounding box center [854, 113] width 69 height 22
click at [890, 110] on button at bounding box center [854, 113] width 69 height 22
click at [890, 111] on button at bounding box center [854, 113] width 69 height 22
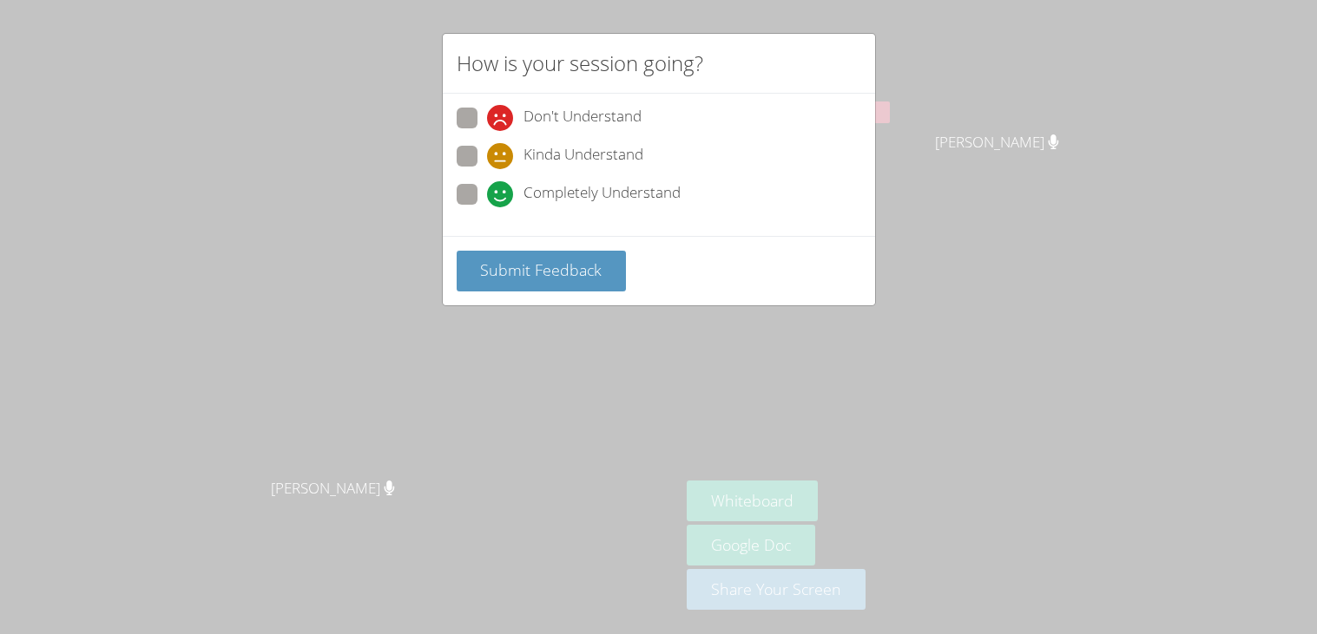
click at [1158, 199] on div "How is your session going? Don't Understand Kinda Understand Completely Underst…" at bounding box center [658, 317] width 1317 height 634
click at [839, 45] on div "How is your session going?" at bounding box center [659, 64] width 432 height 60
click at [487, 207] on span at bounding box center [487, 207] width 0 height 0
click at [487, 189] on input "Completely Understand" at bounding box center [494, 191] width 15 height 15
radio input "true"
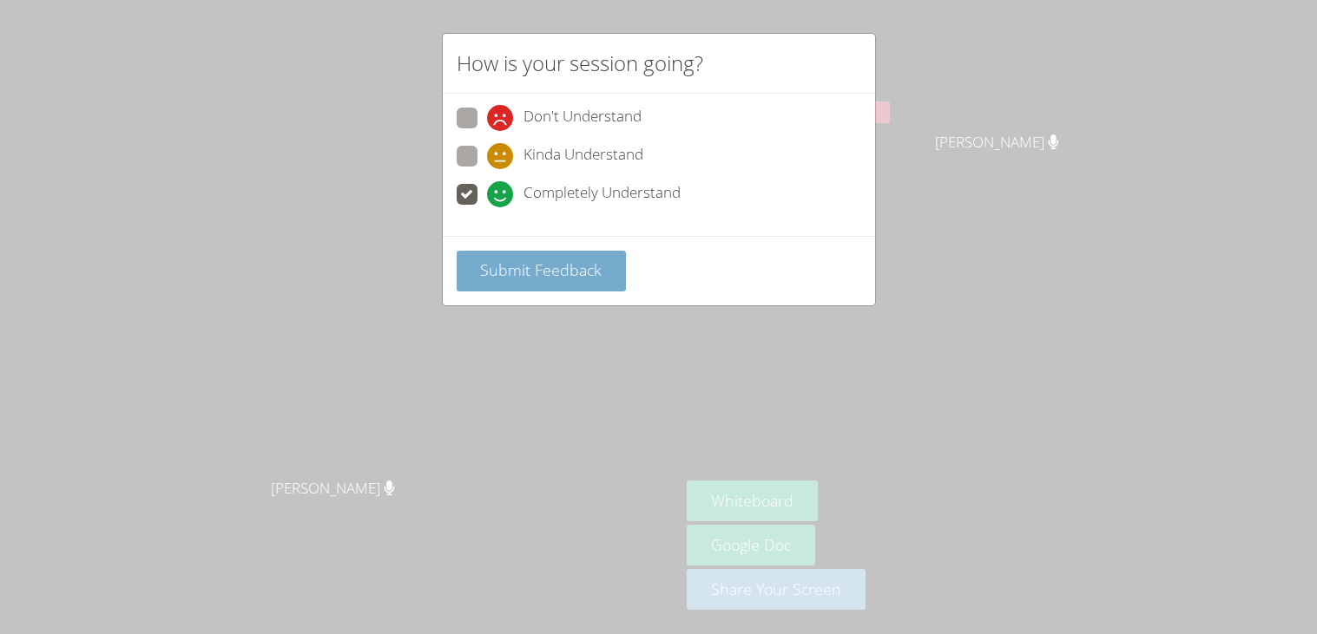
click at [597, 283] on button "Submit Feedback" at bounding box center [542, 271] width 170 height 41
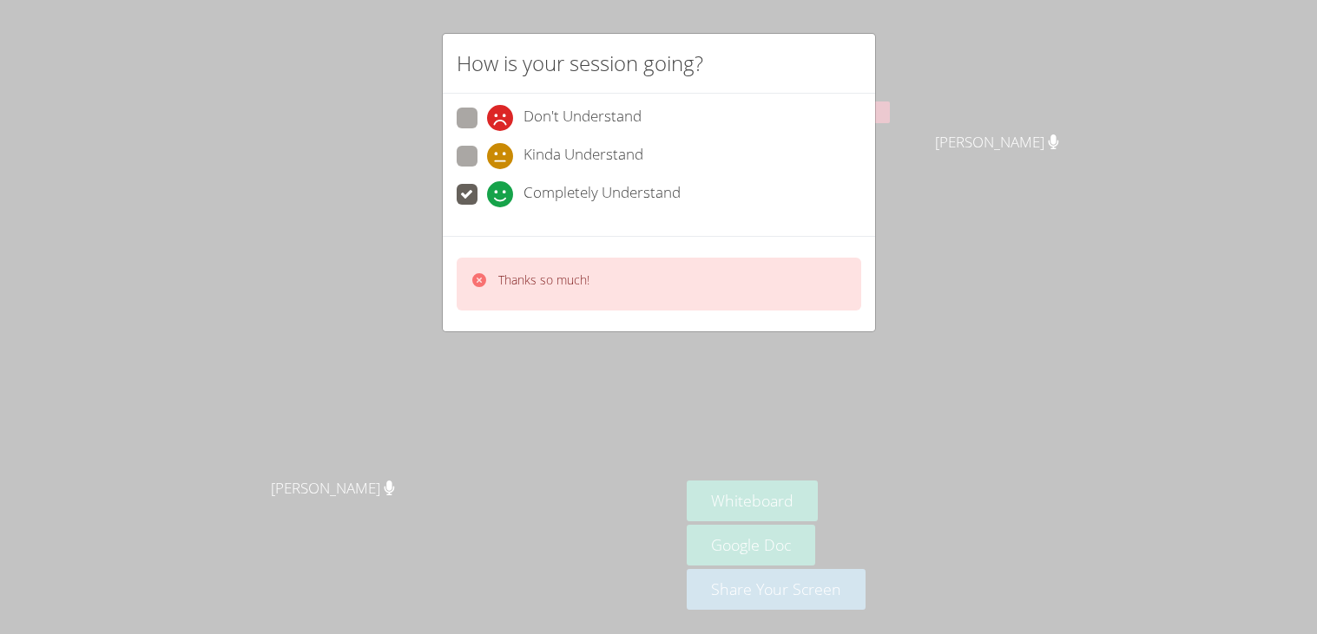
click at [480, 277] on icon at bounding box center [478, 280] width 17 height 17
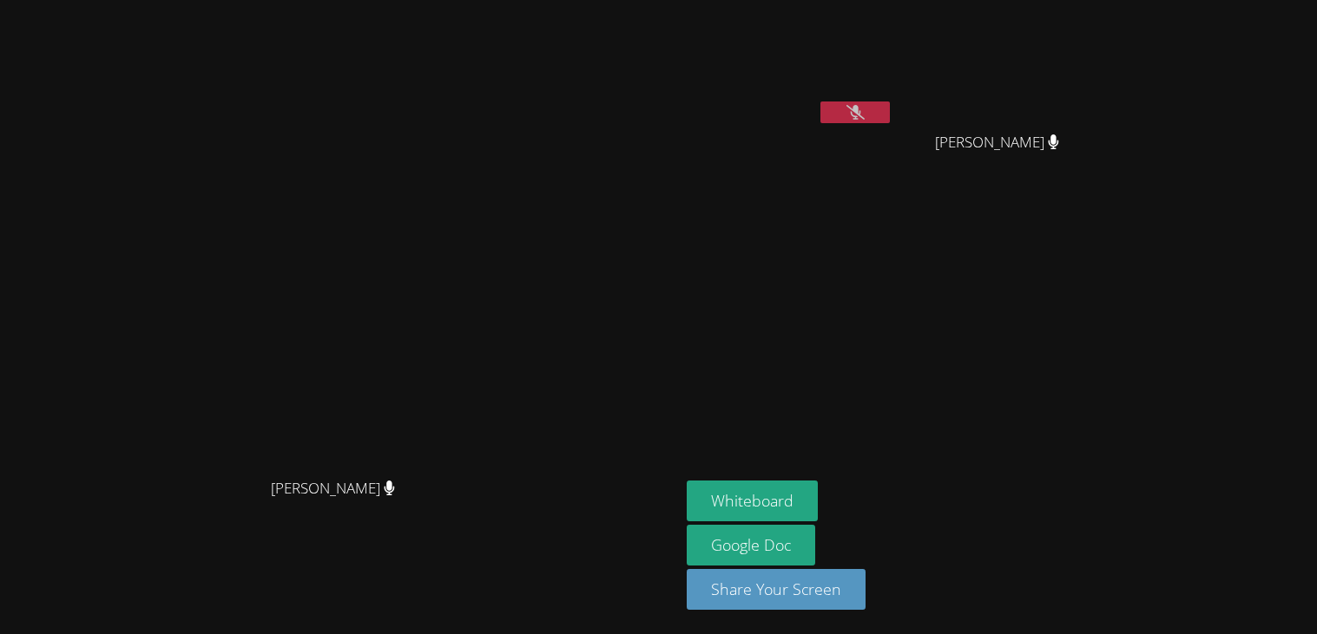
click at [864, 105] on icon at bounding box center [855, 112] width 18 height 15
click at [860, 119] on icon at bounding box center [855, 112] width 10 height 15
click at [890, 102] on button at bounding box center [854, 113] width 69 height 22
click at [865, 594] on button "Share Your Screen" at bounding box center [776, 589] width 179 height 41
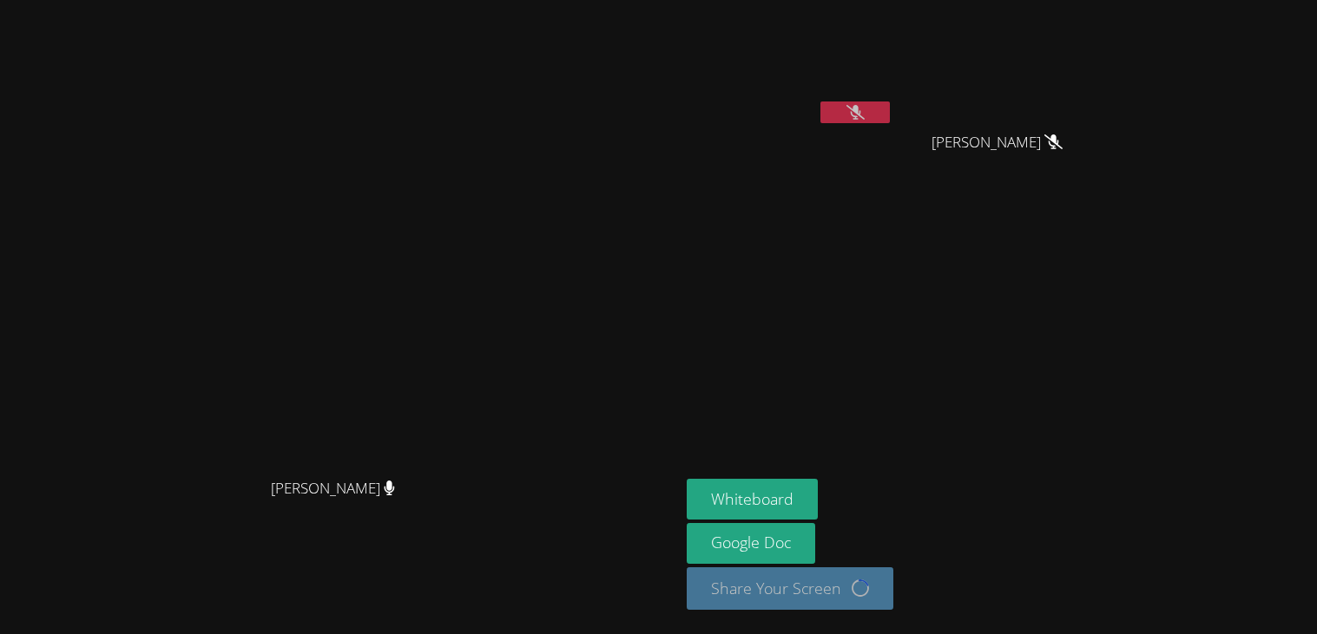
click at [1073, 503] on div "Whiteboard Google Doc Share Your Screen Loading..." at bounding box center [897, 551] width 420 height 145
click at [1114, 451] on aside "[PERSON_NAME] [PERSON_NAME] [PERSON_NAME] Whiteboard Google Doc Share Your Scre…" at bounding box center [897, 317] width 434 height 634
